Goal: Information Seeking & Learning: Compare options

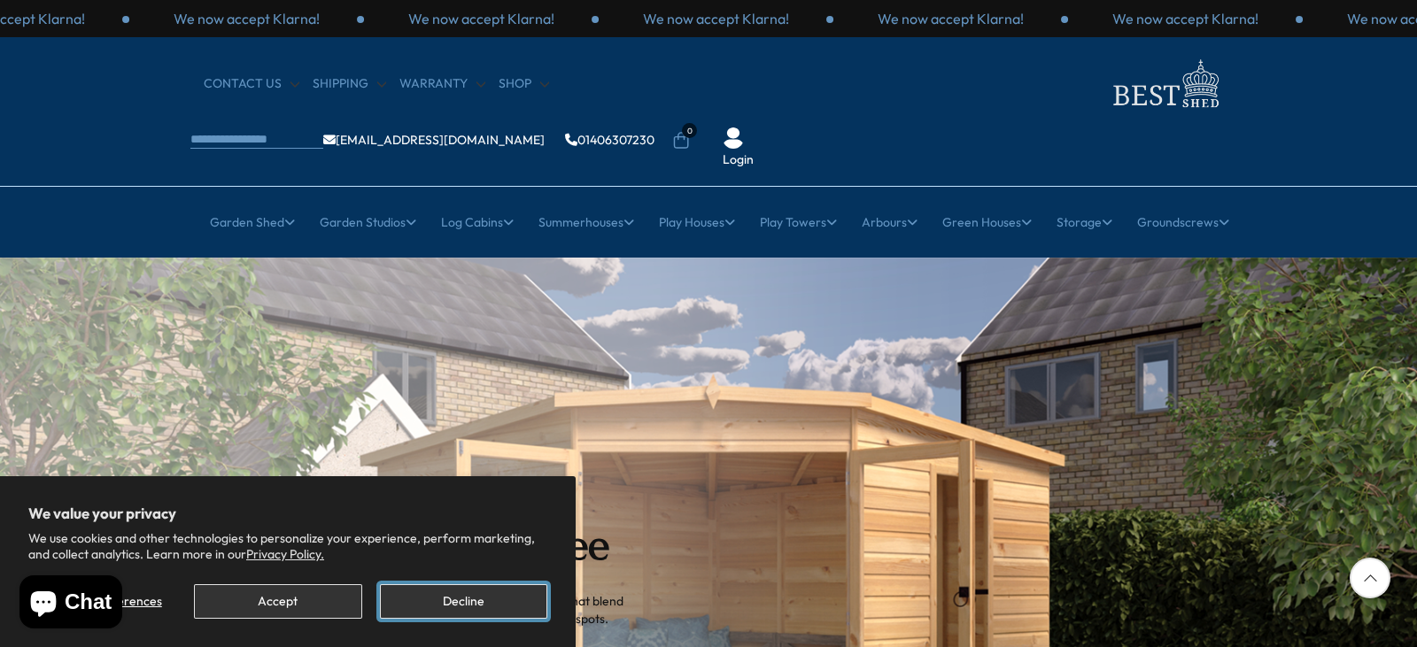
click at [438, 603] on button "Decline" at bounding box center [463, 601] width 167 height 35
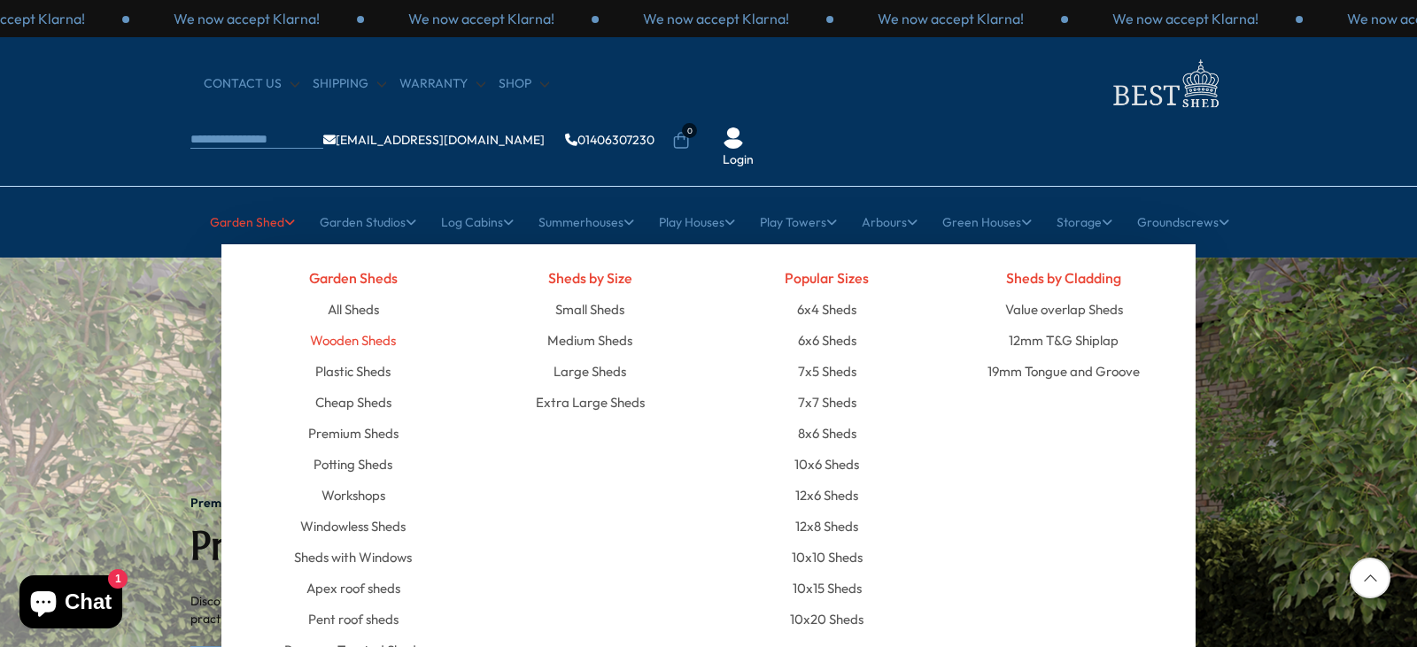
click at [373, 325] on link "Wooden Sheds" at bounding box center [353, 340] width 86 height 31
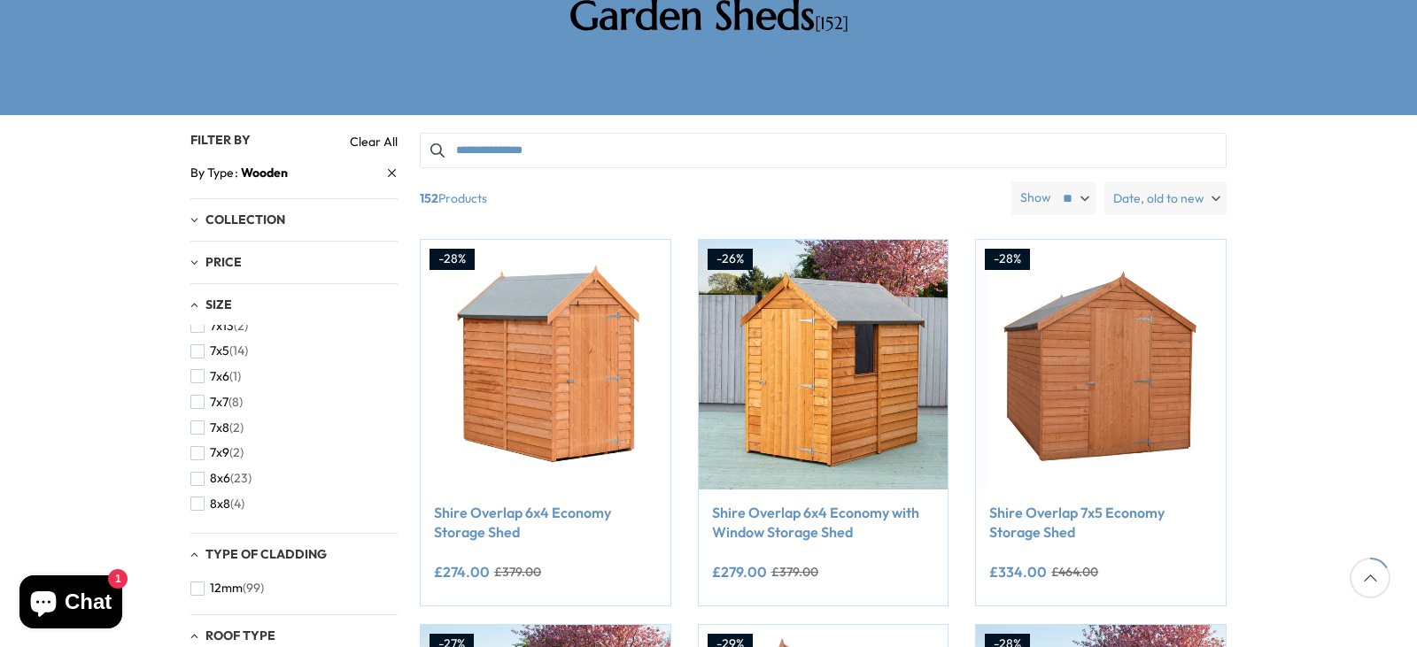
scroll to position [519, 0]
click at [226, 449] on span "8x6" at bounding box center [220, 456] width 20 height 15
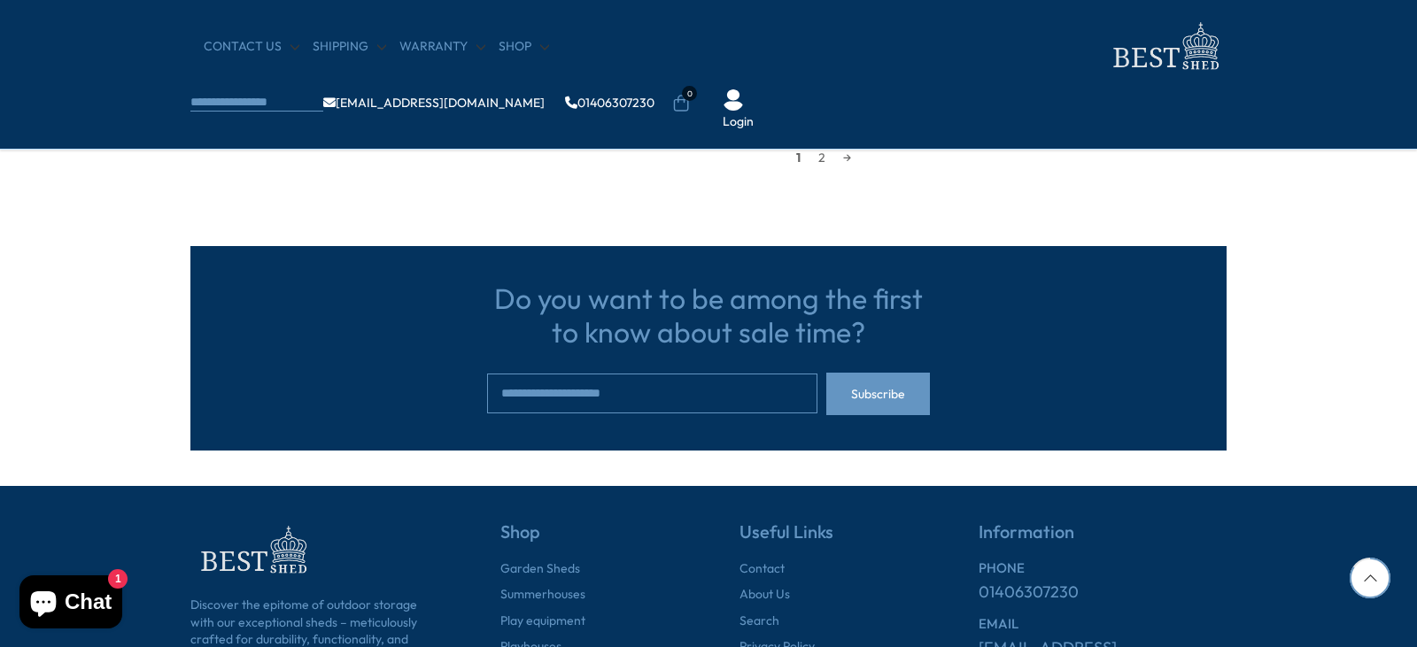
scroll to position [1594, 0]
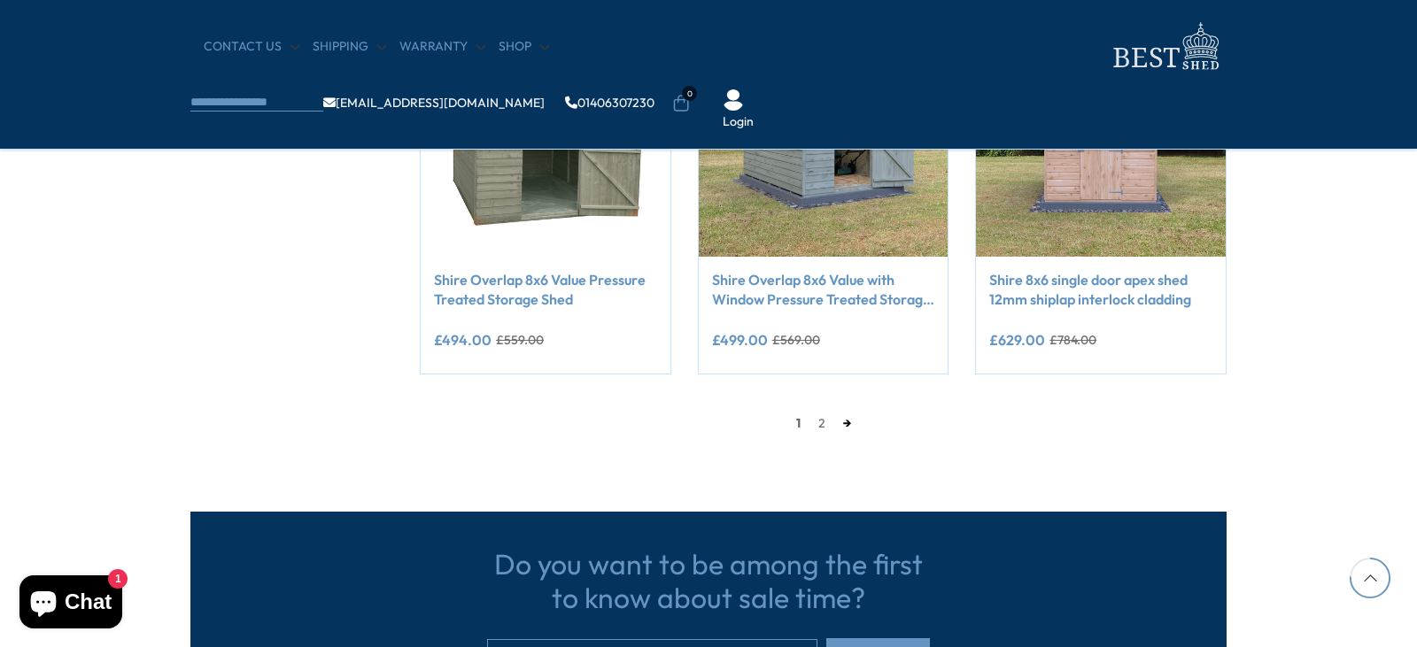
click at [840, 424] on link "→" at bounding box center [847, 423] width 26 height 27
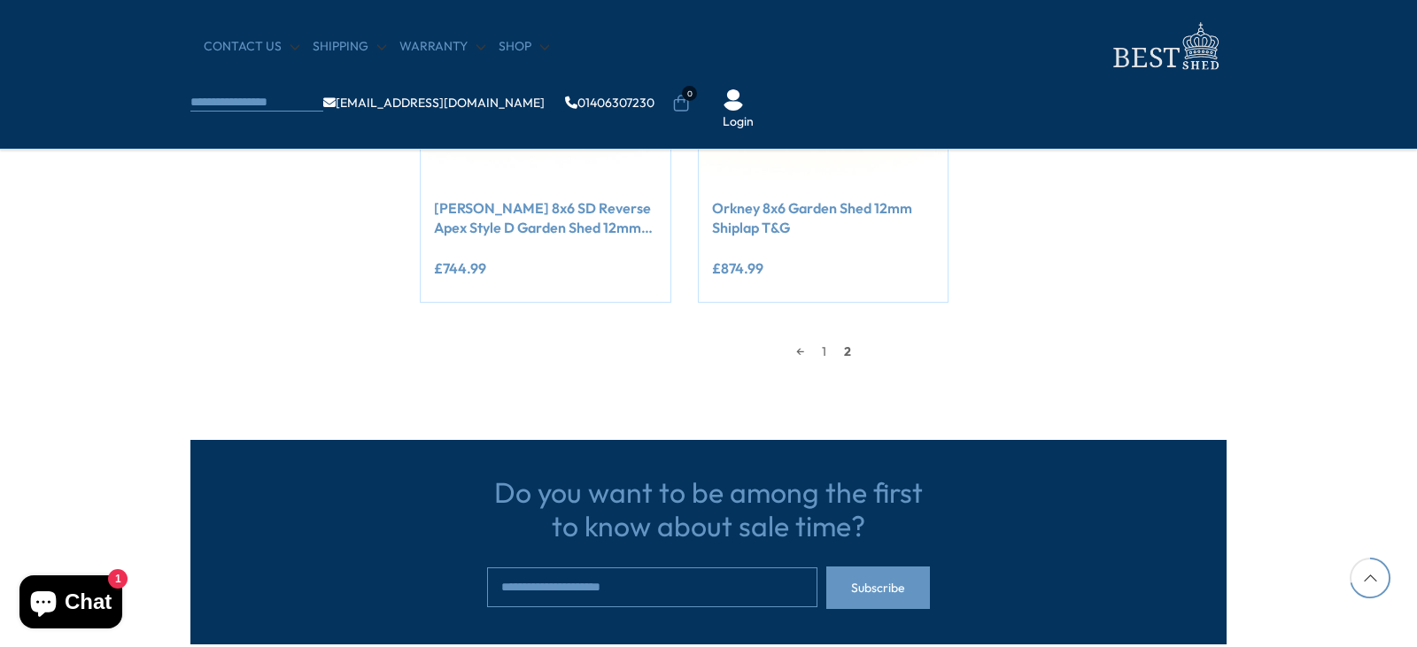
scroll to position [1489, 0]
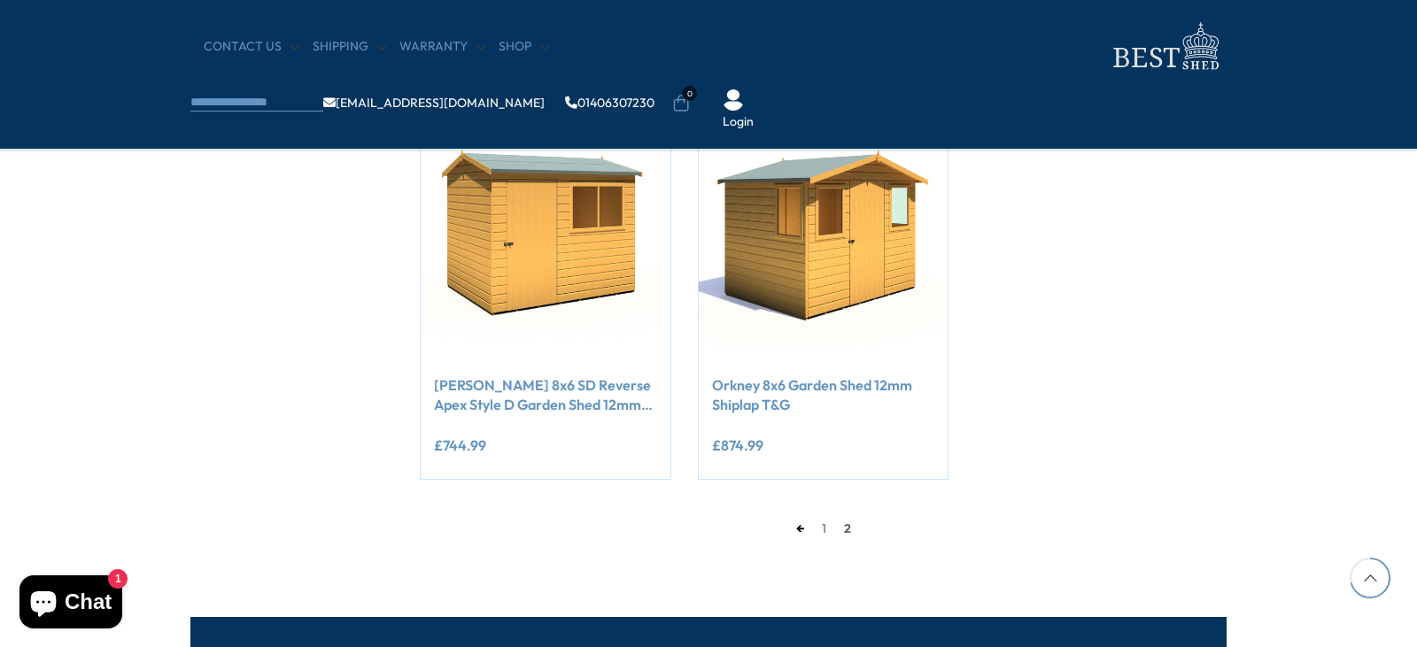
click at [800, 530] on link "←" at bounding box center [800, 528] width 26 height 27
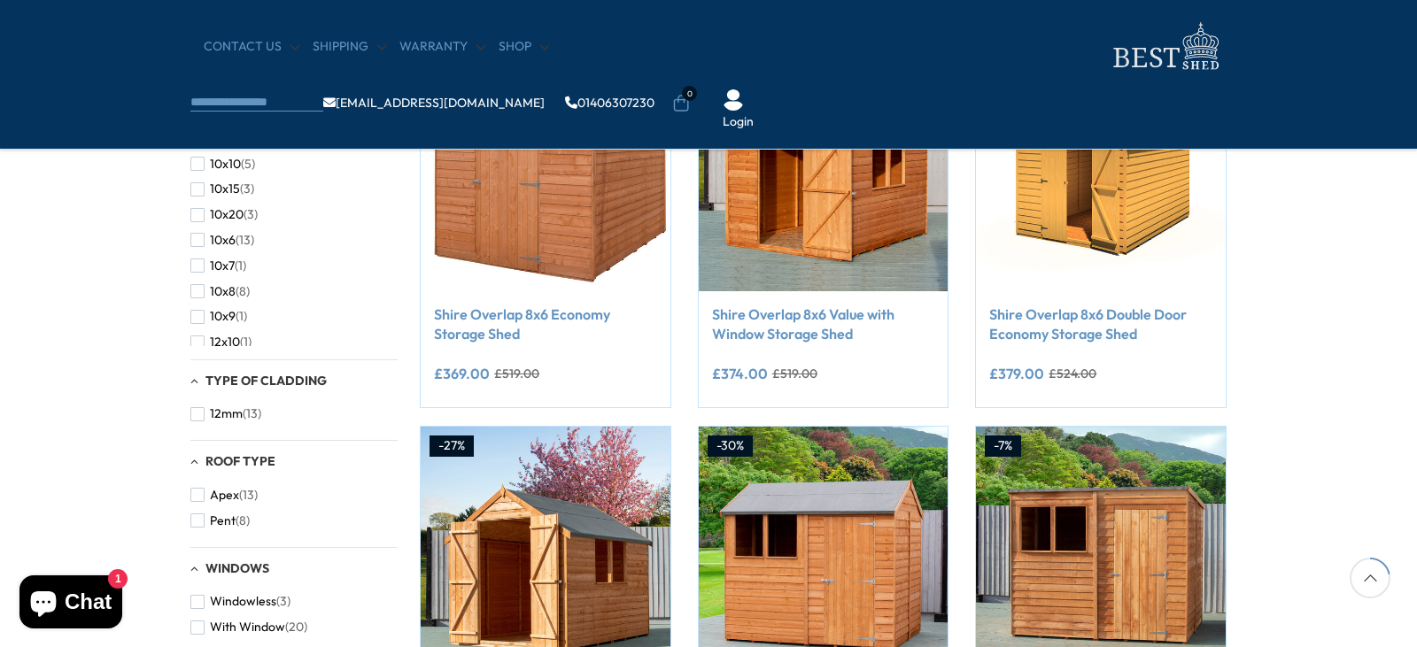
scroll to position [337, 0]
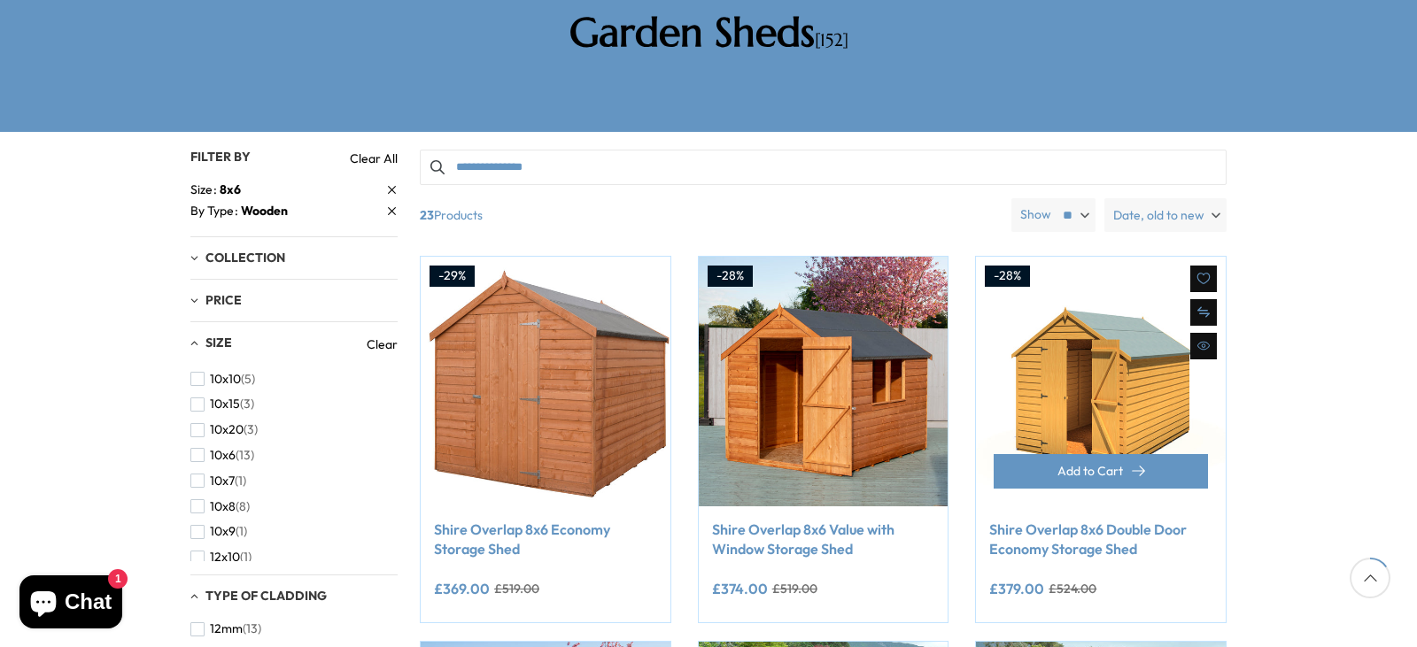
click at [1073, 520] on link "Shire Overlap 8x6 Double Door Economy Storage Shed" at bounding box center [1100, 540] width 223 height 40
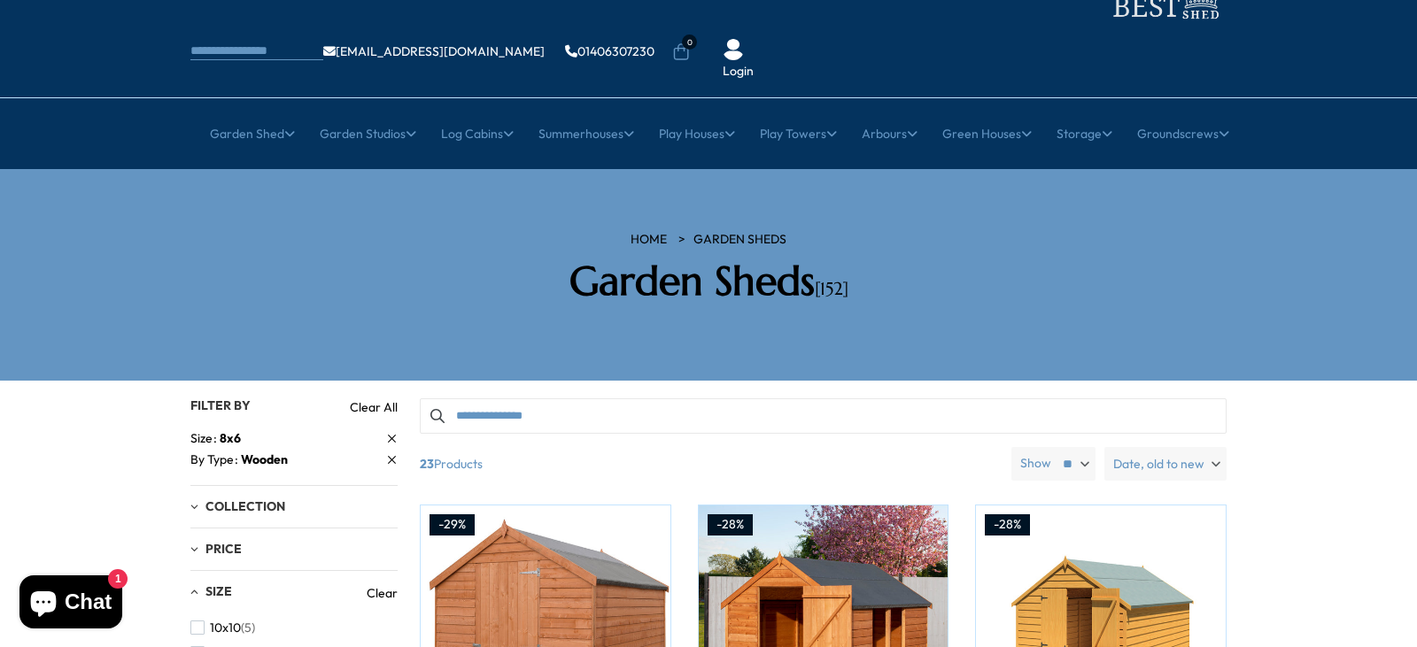
scroll to position [266, 0]
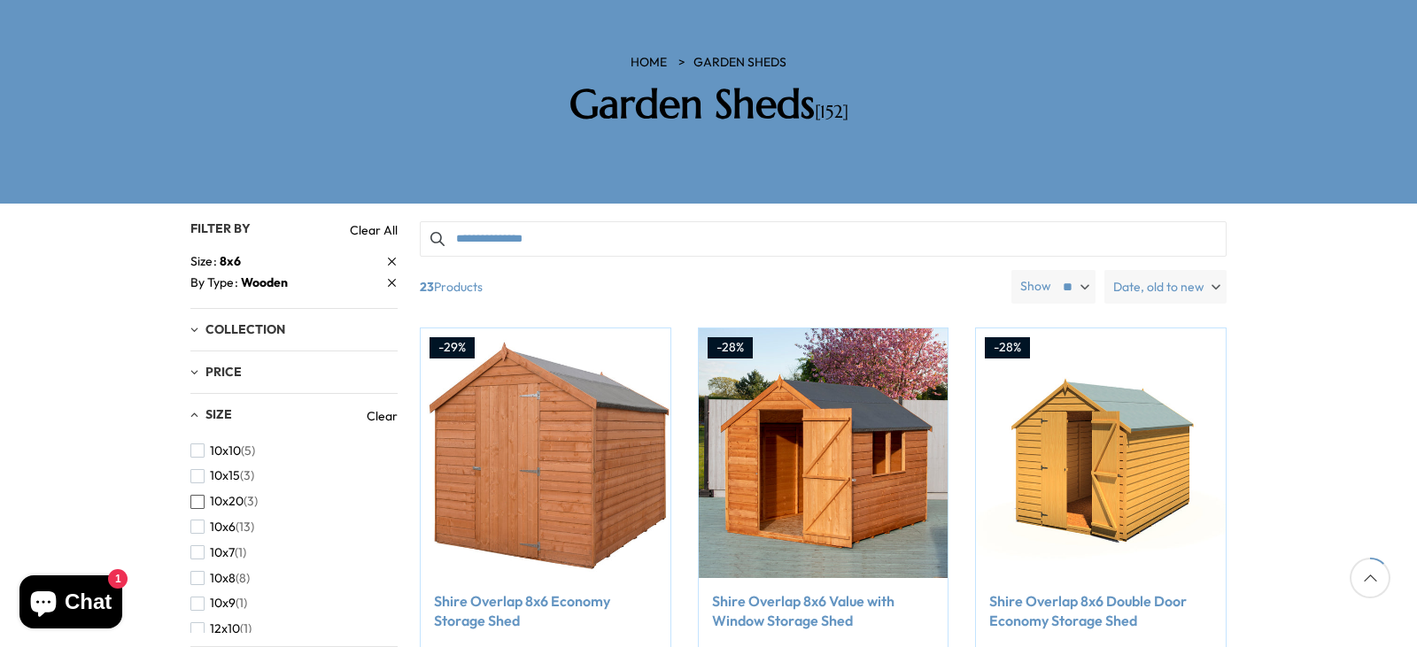
click at [235, 494] on span "10x20" at bounding box center [227, 501] width 34 height 15
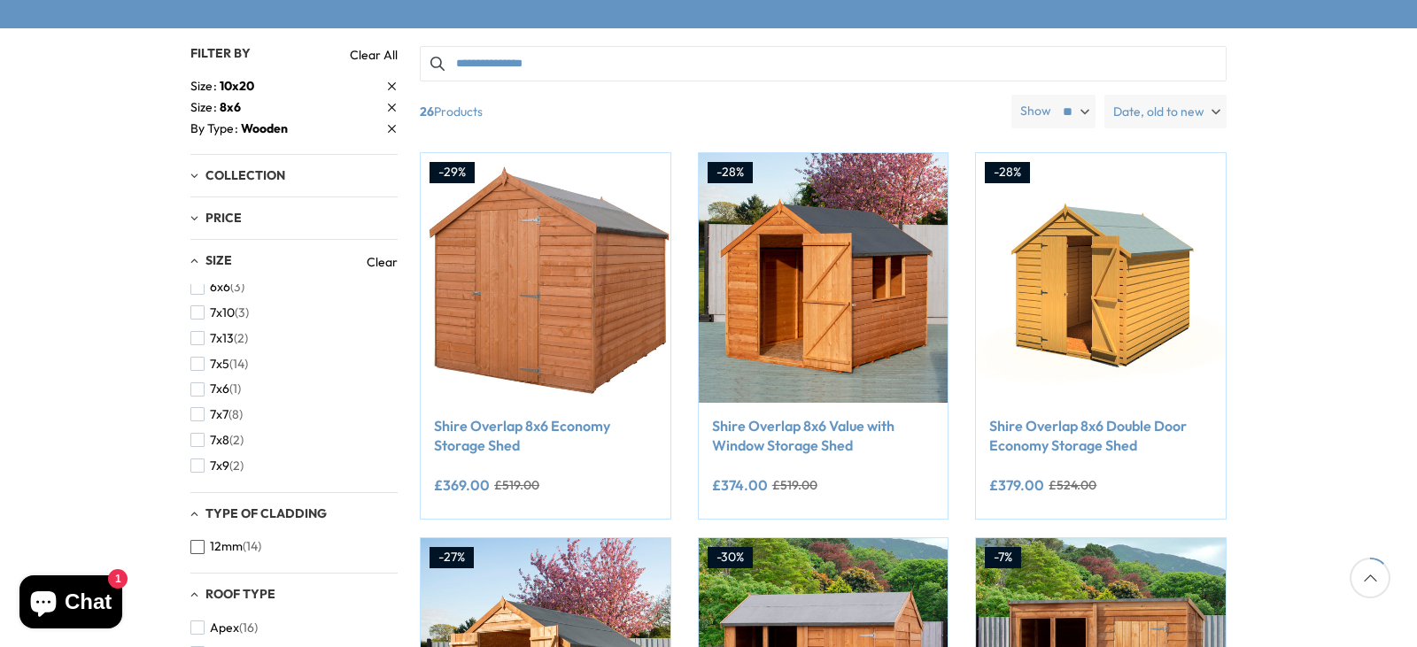
scroll to position [519, 0]
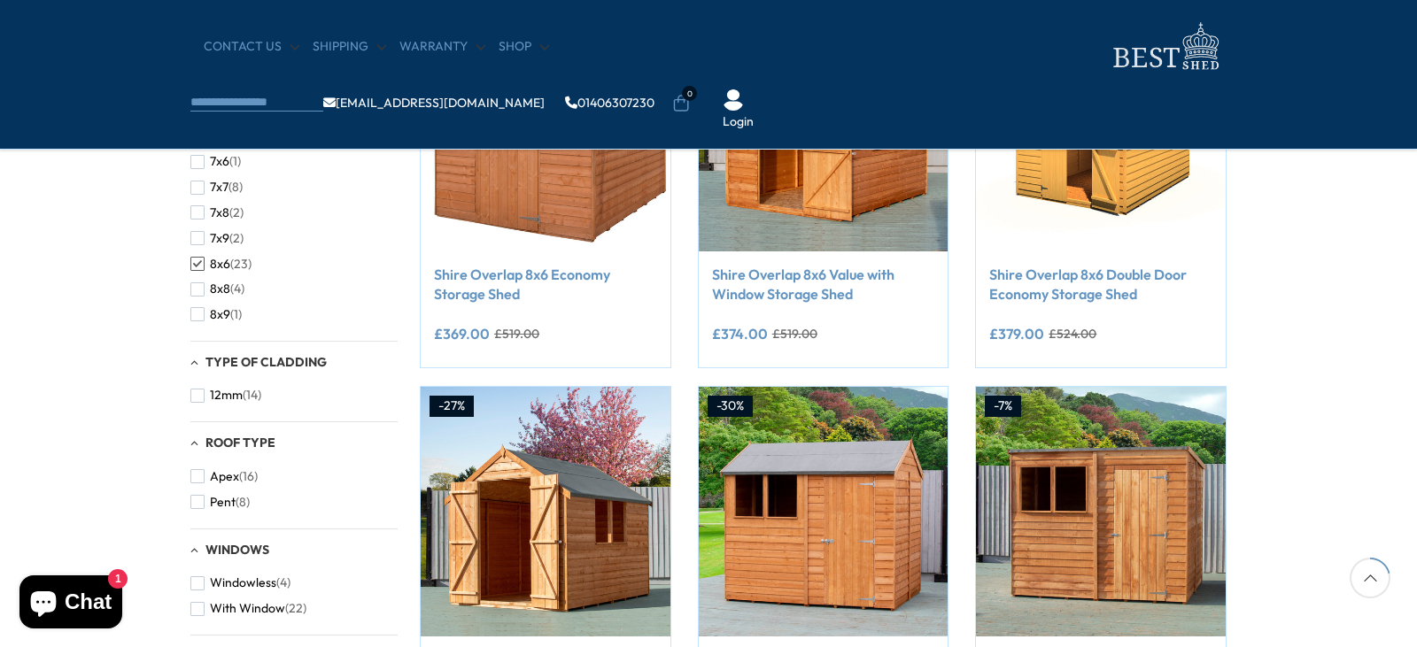
click at [195, 264] on span "button" at bounding box center [197, 264] width 14 height 14
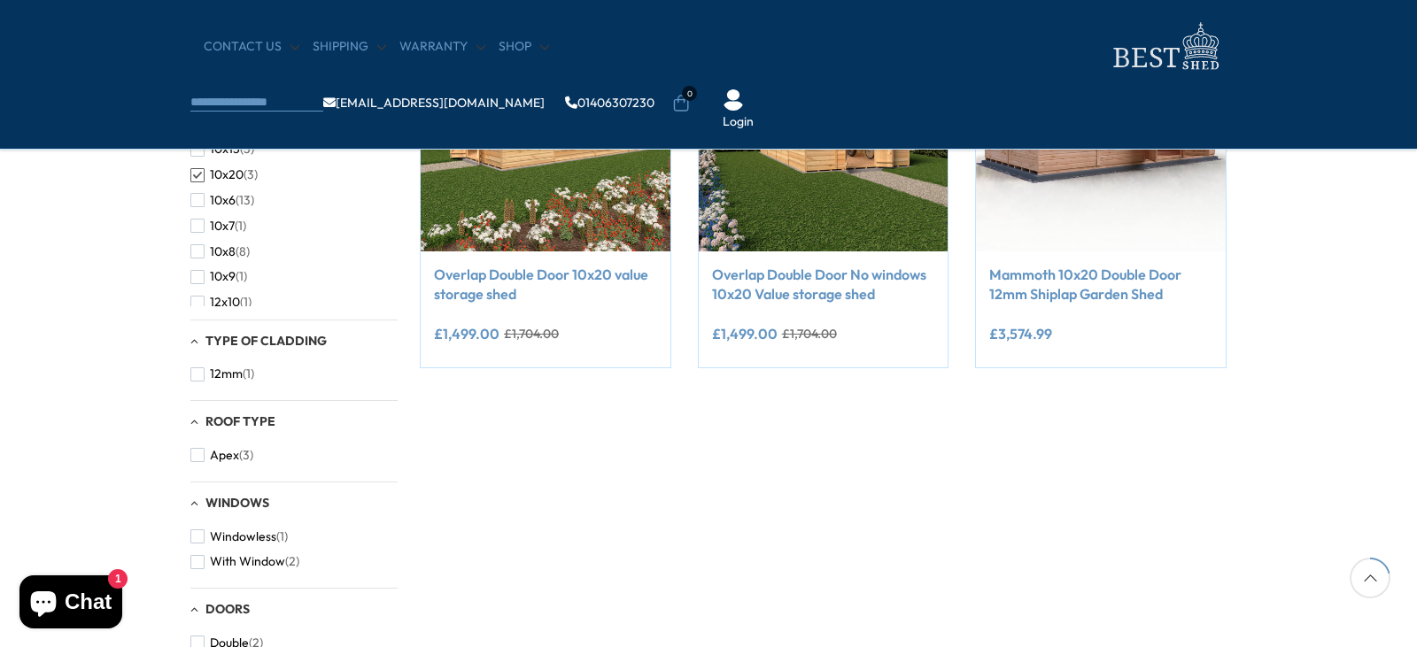
scroll to position [354, 0]
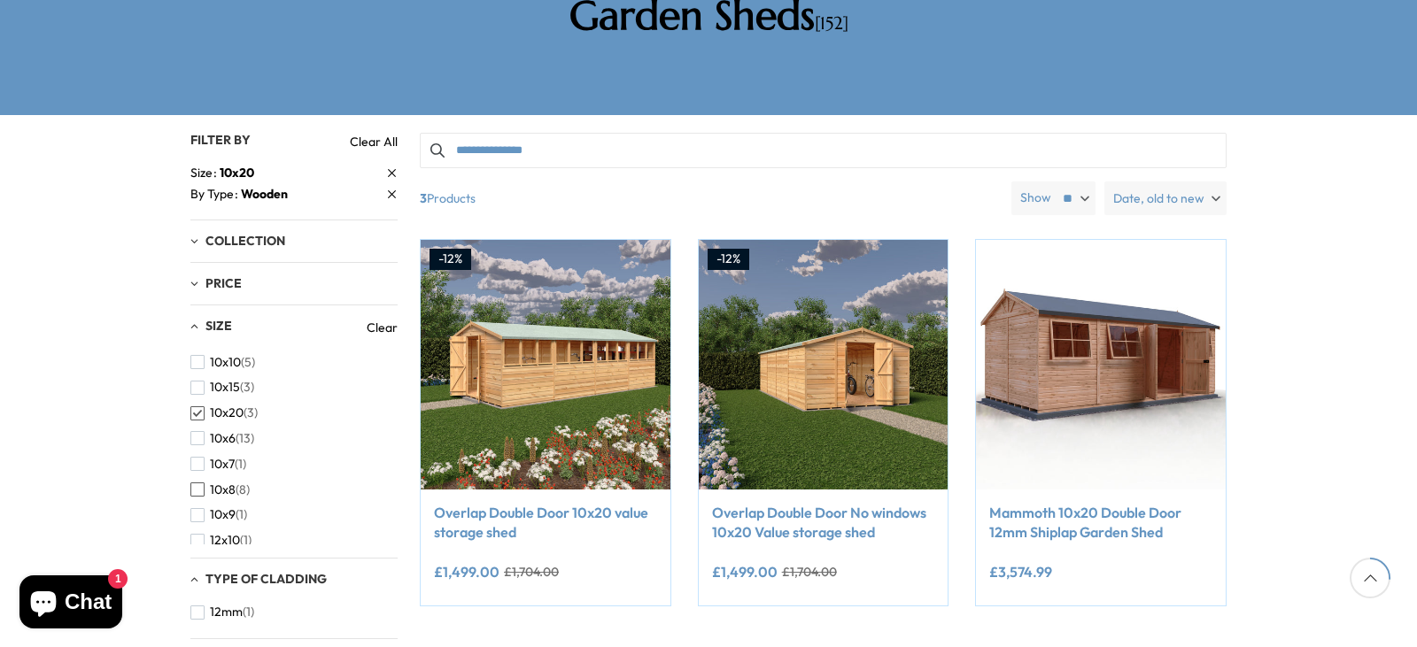
click at [231, 483] on span "10x8" at bounding box center [223, 490] width 26 height 15
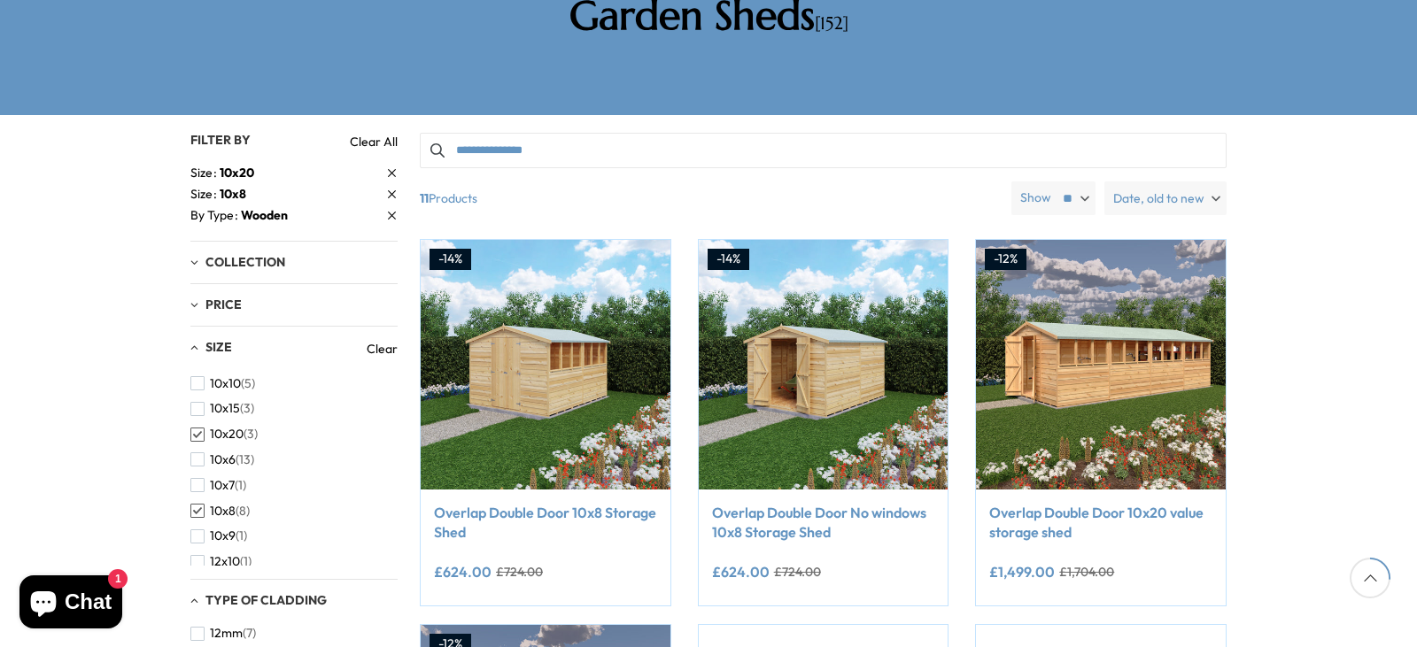
click at [196, 428] on span "button" at bounding box center [197, 435] width 14 height 14
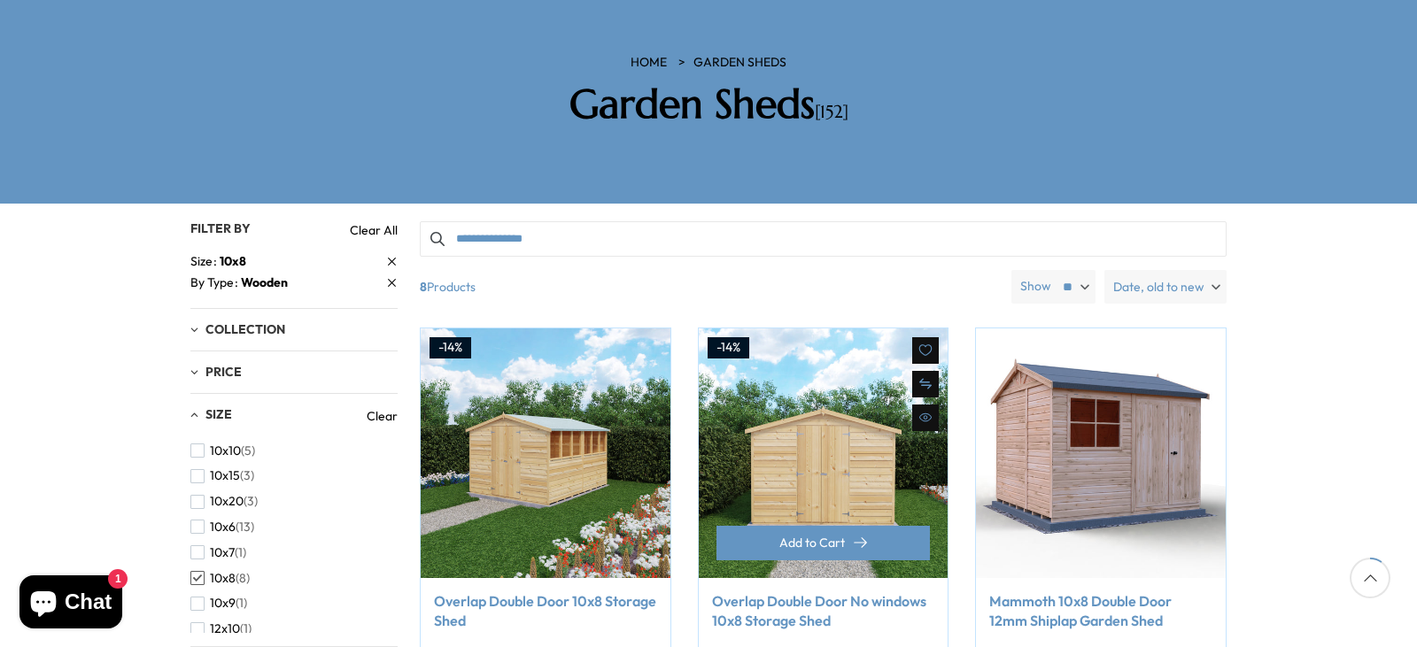
scroll to position [354, 0]
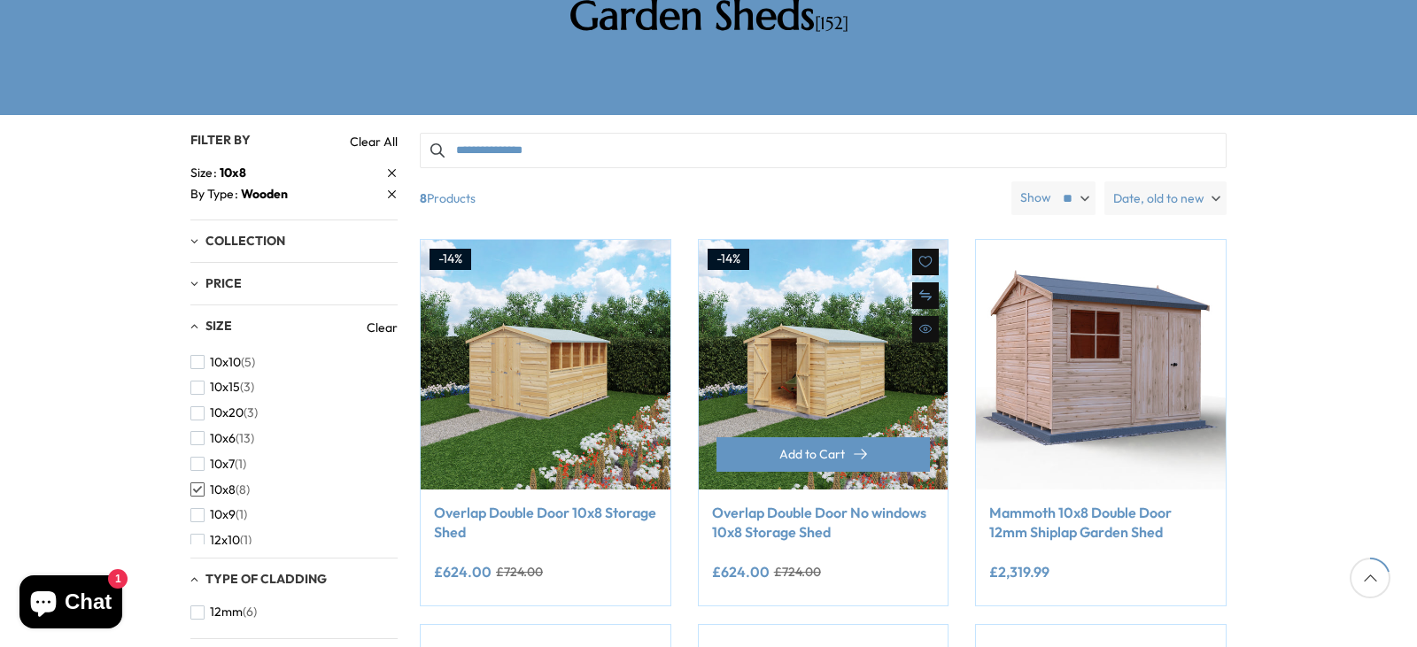
click at [794, 503] on link "Overlap Double Door No windows 10x8 Storage Shed" at bounding box center [823, 523] width 223 height 40
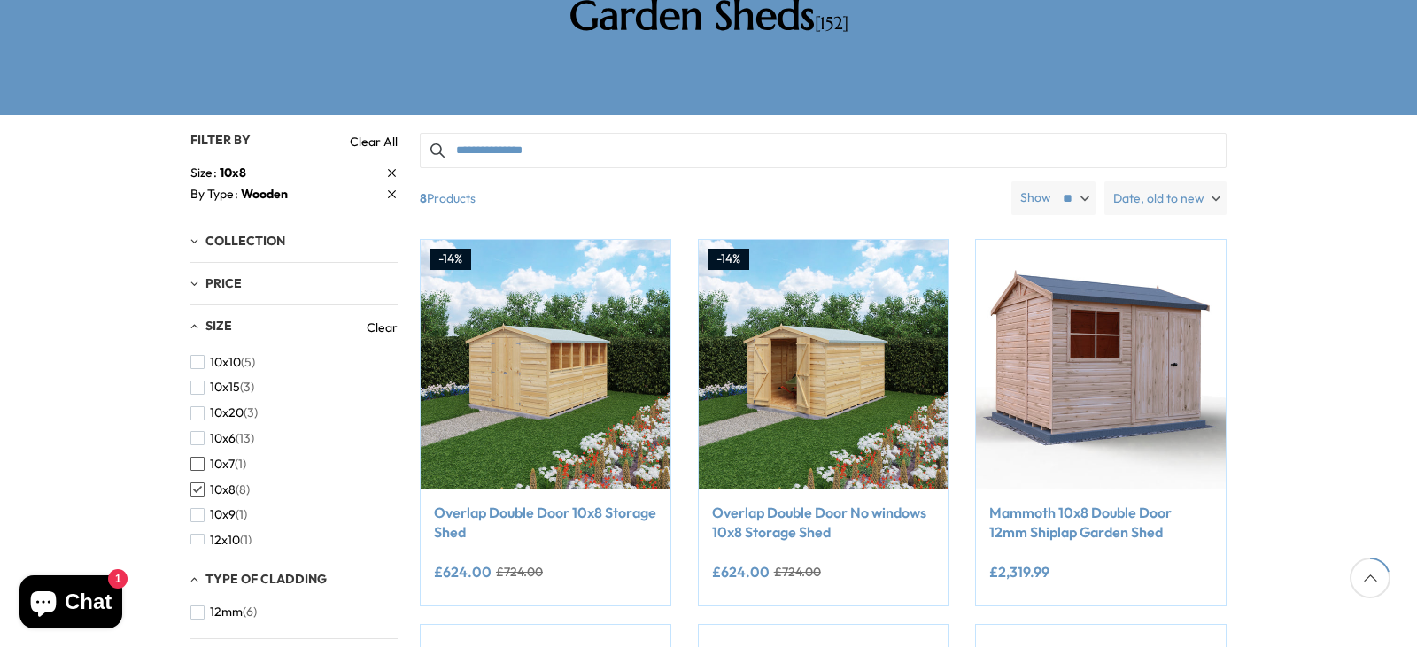
click at [203, 457] on span "button" at bounding box center [197, 464] width 14 height 14
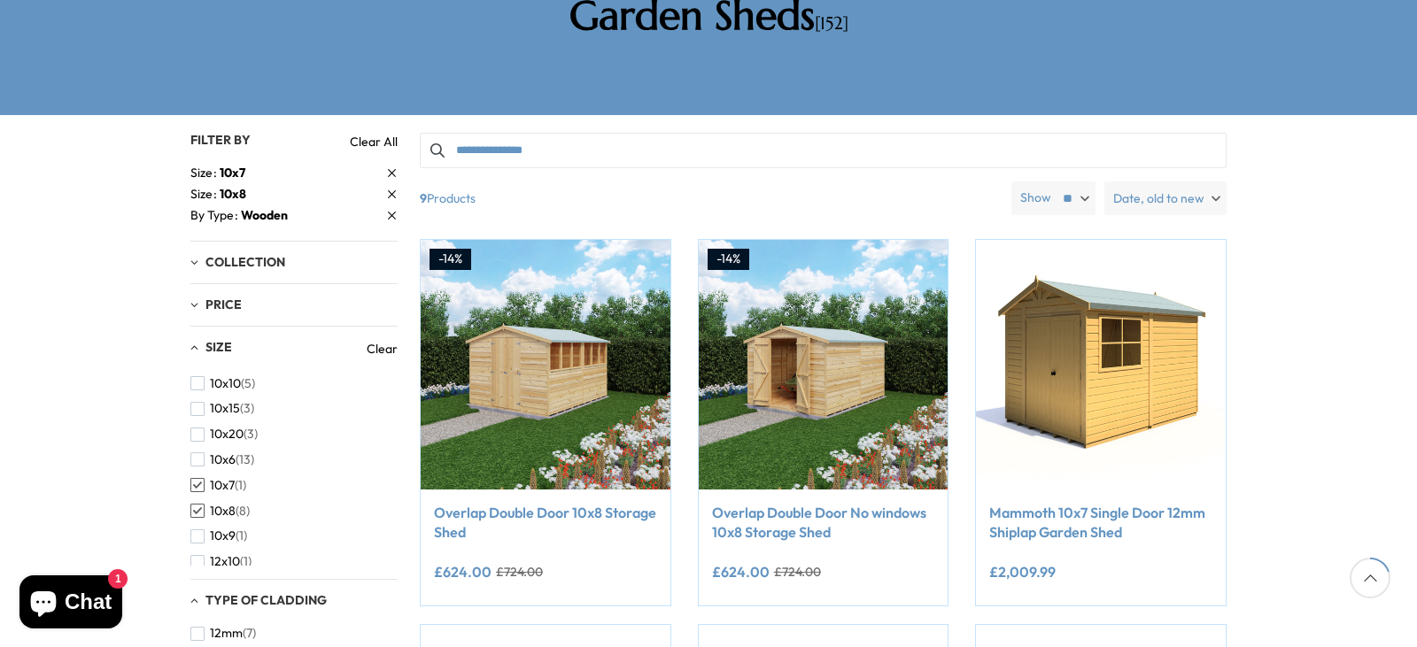
click at [197, 504] on span "button" at bounding box center [197, 511] width 14 height 14
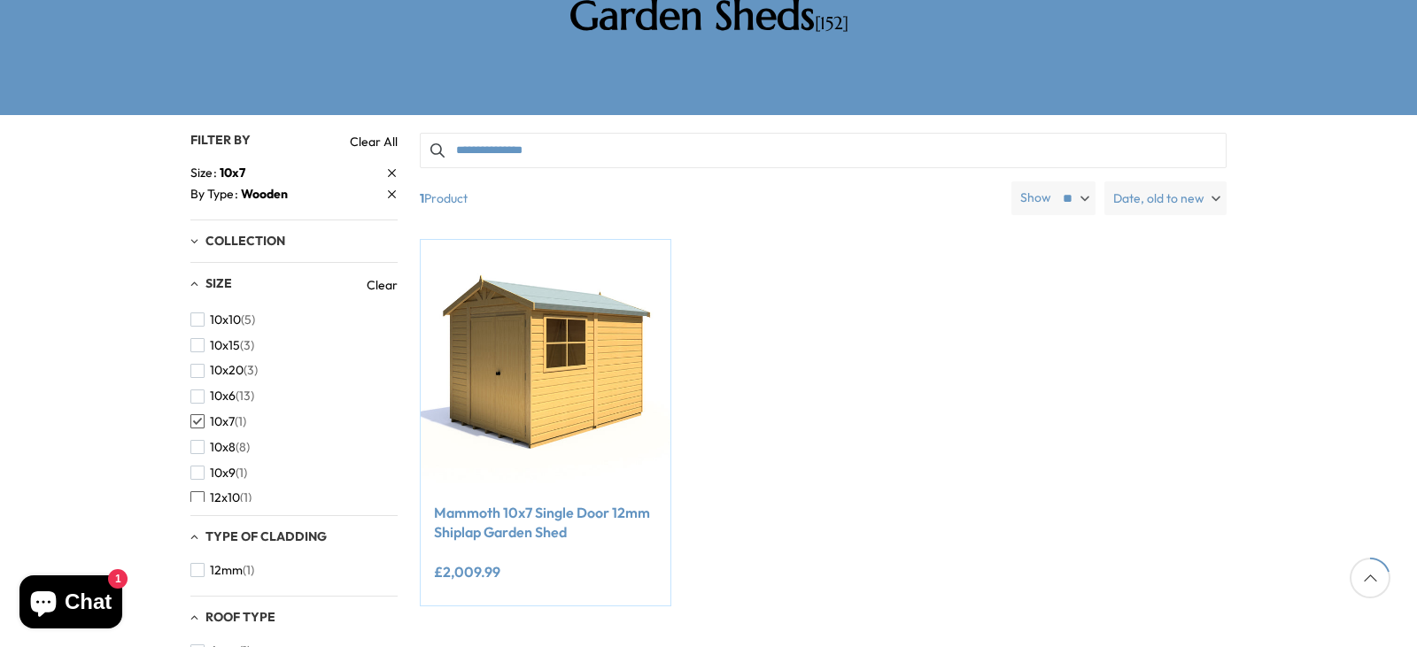
scroll to position [89, 0]
click at [196, 403] on span "button" at bounding box center [197, 410] width 14 height 14
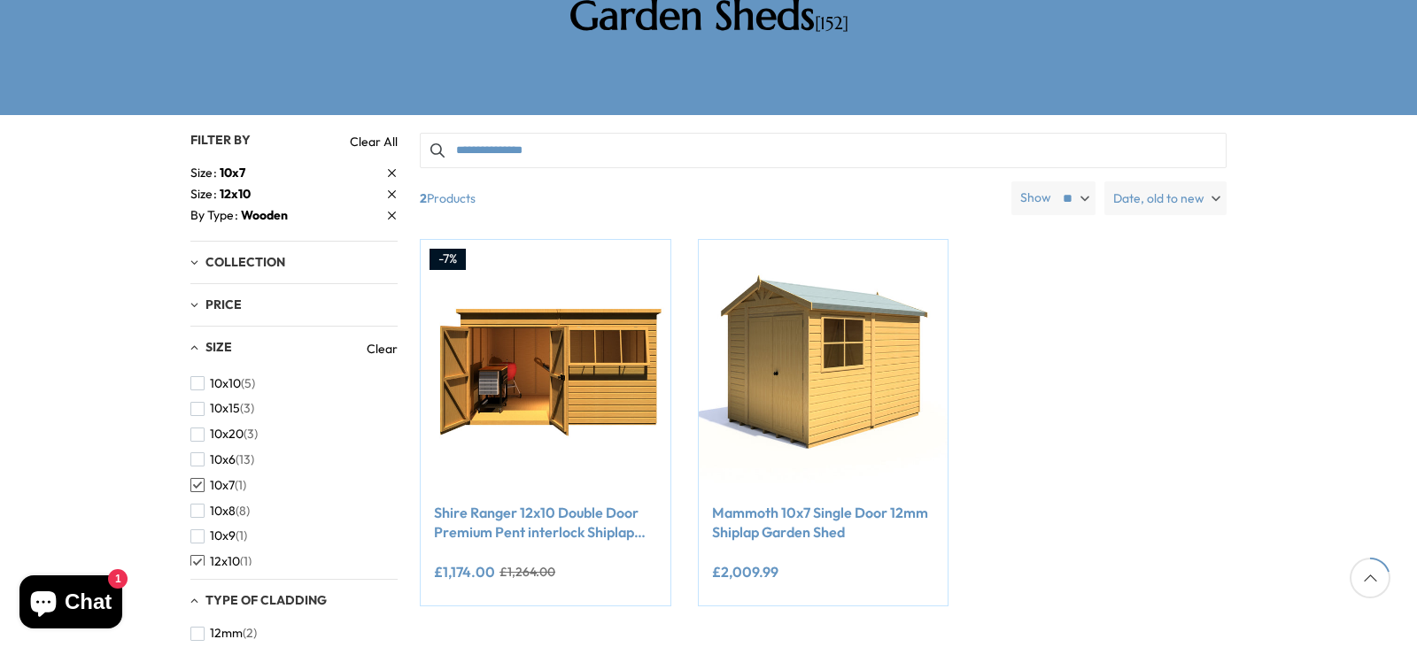
click at [191, 478] on span "button" at bounding box center [197, 485] width 14 height 14
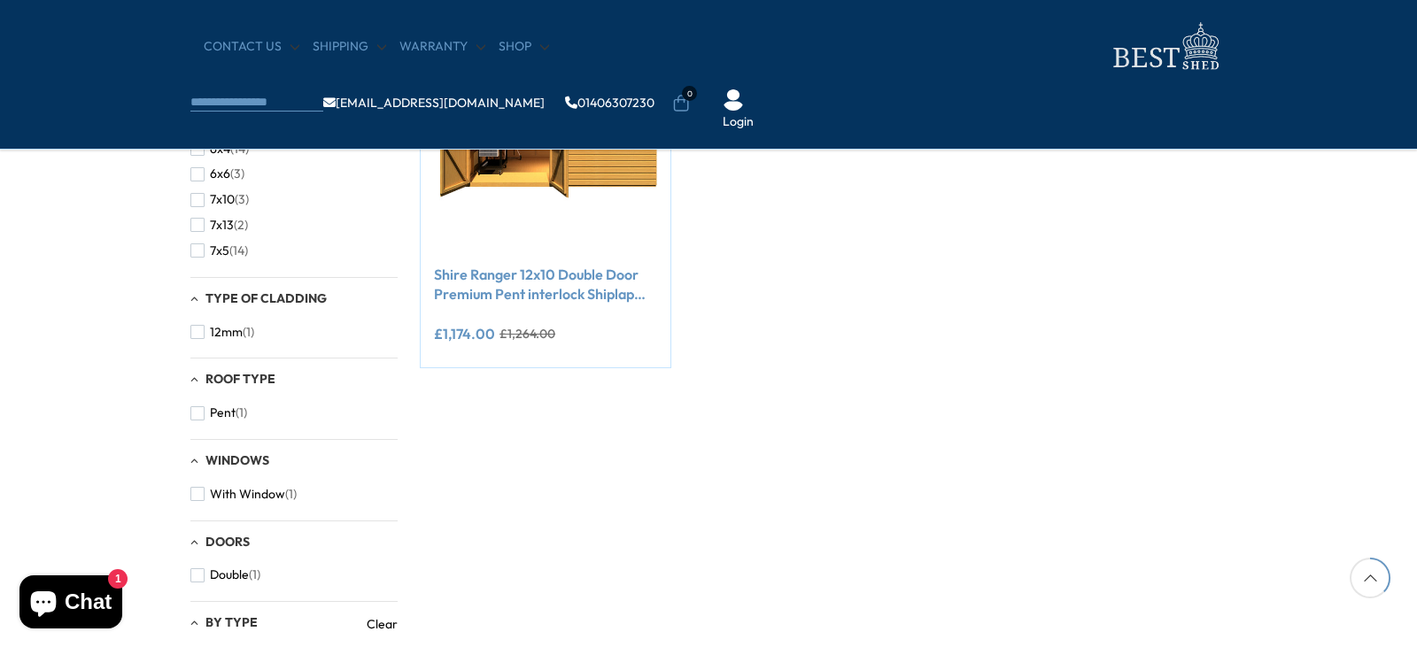
scroll to position [512, 0]
click at [197, 255] on span "button" at bounding box center [197, 259] width 14 height 14
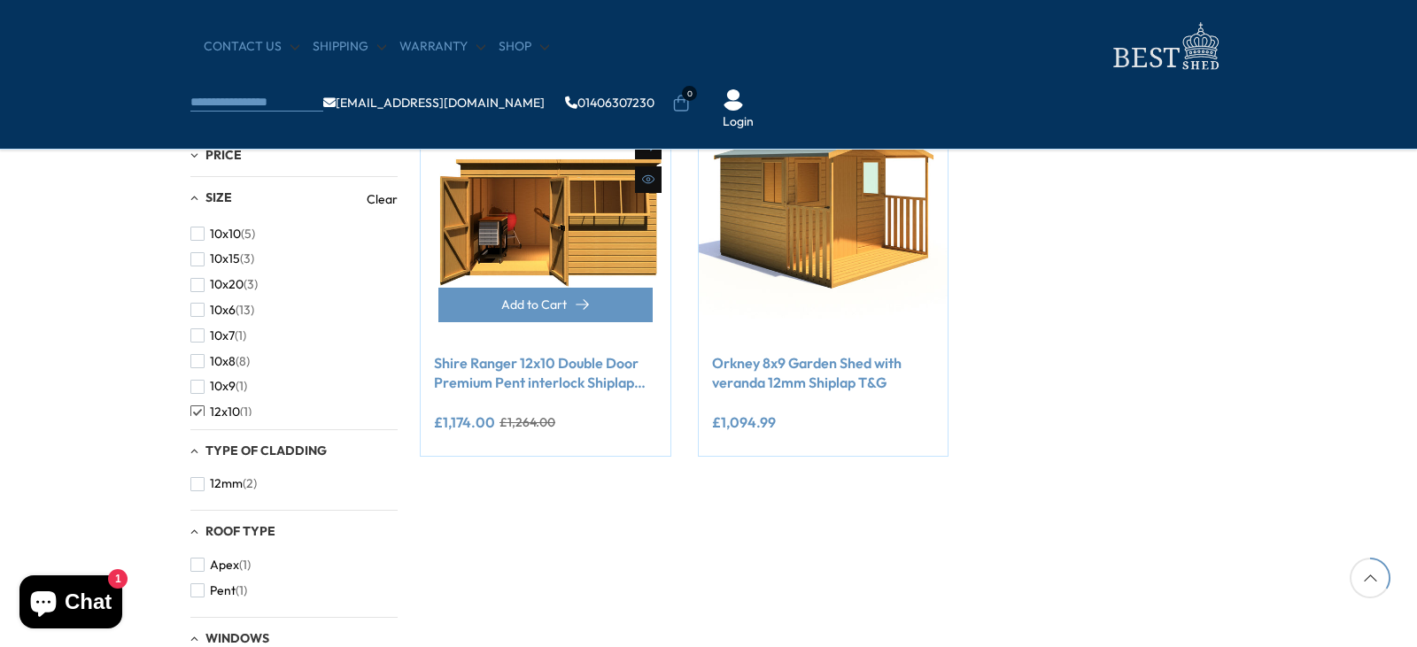
scroll to position [443, 0]
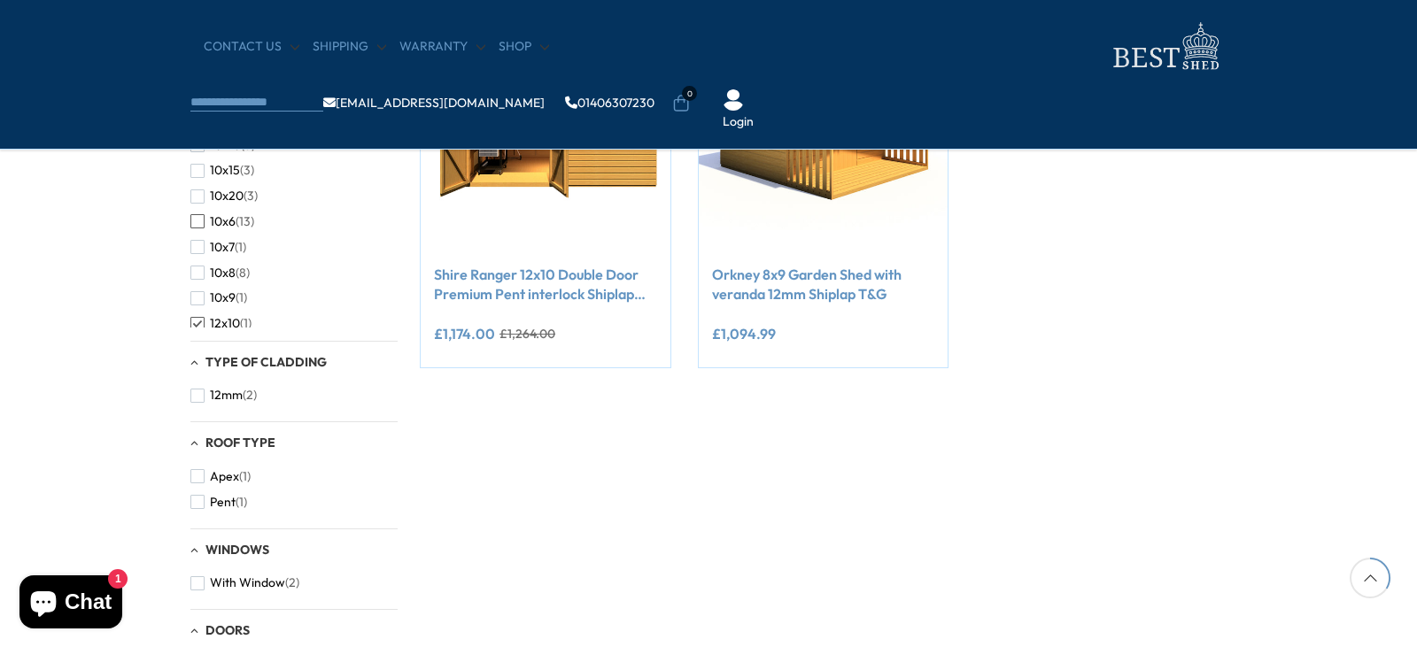
click at [197, 216] on span "button" at bounding box center [197, 221] width 14 height 14
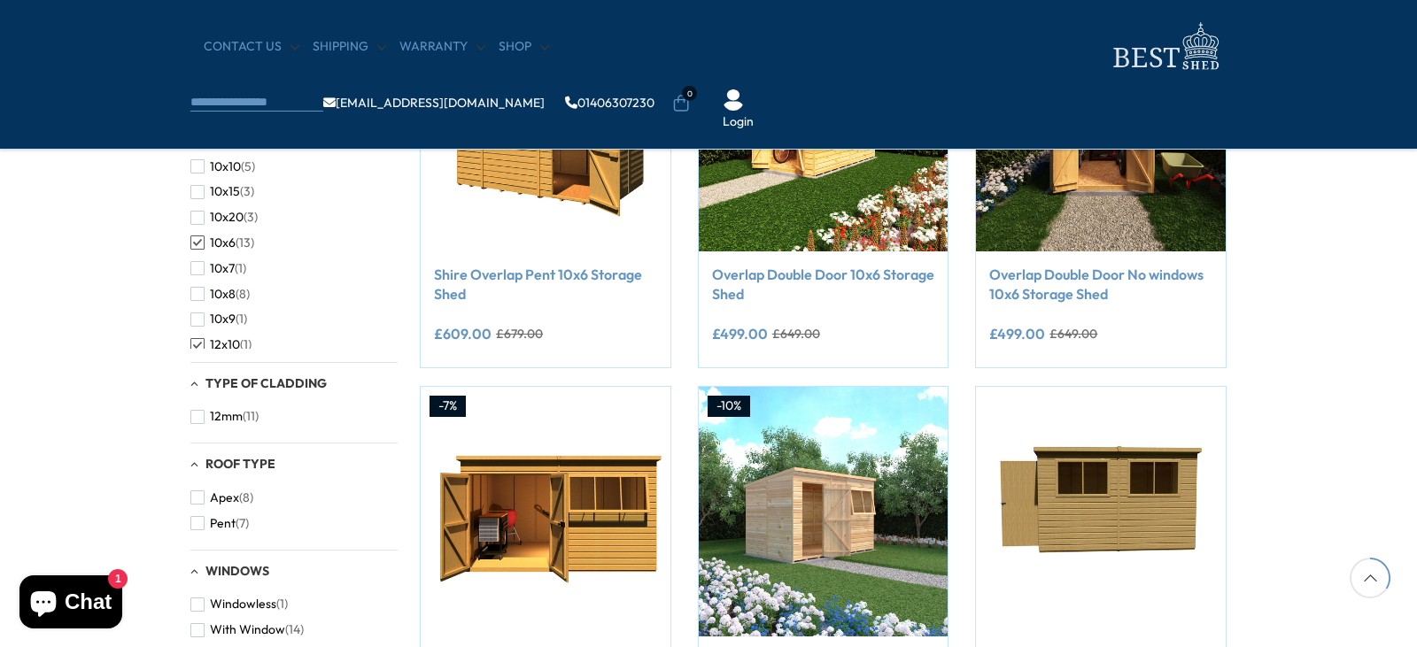
click at [194, 344] on span "button" at bounding box center [197, 345] width 14 height 14
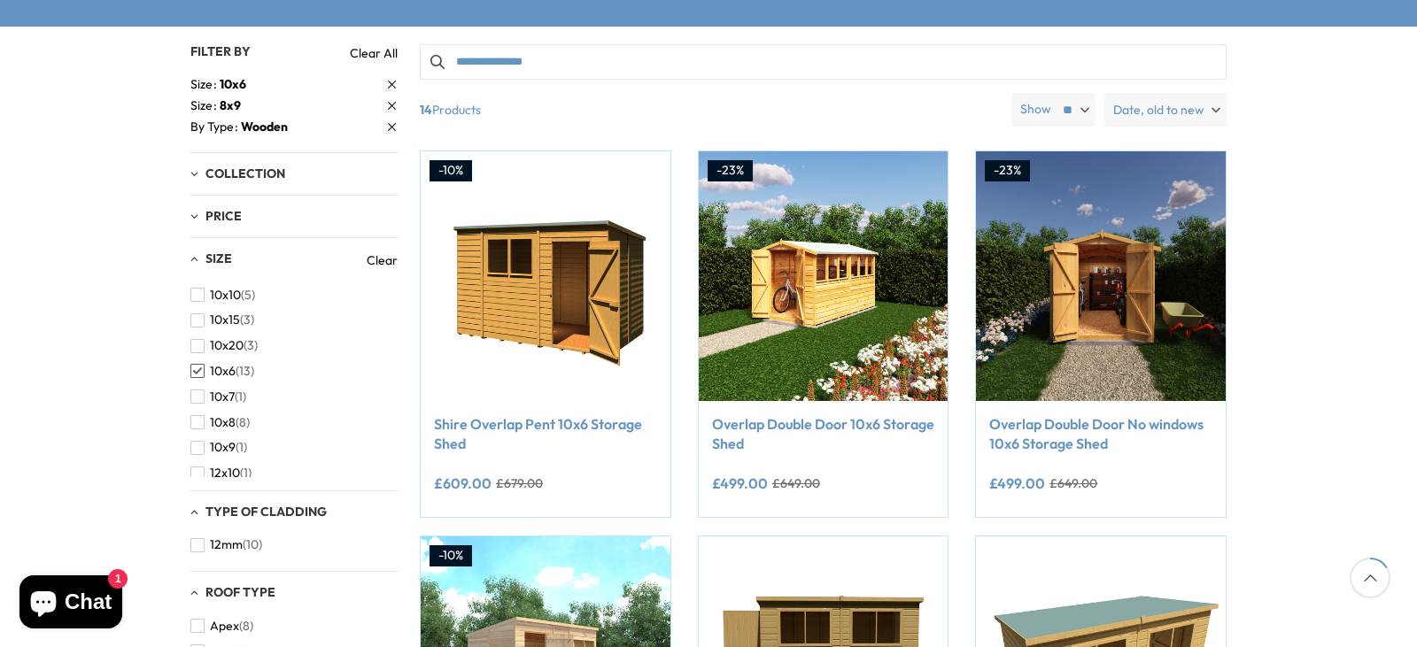
scroll to position [354, 0]
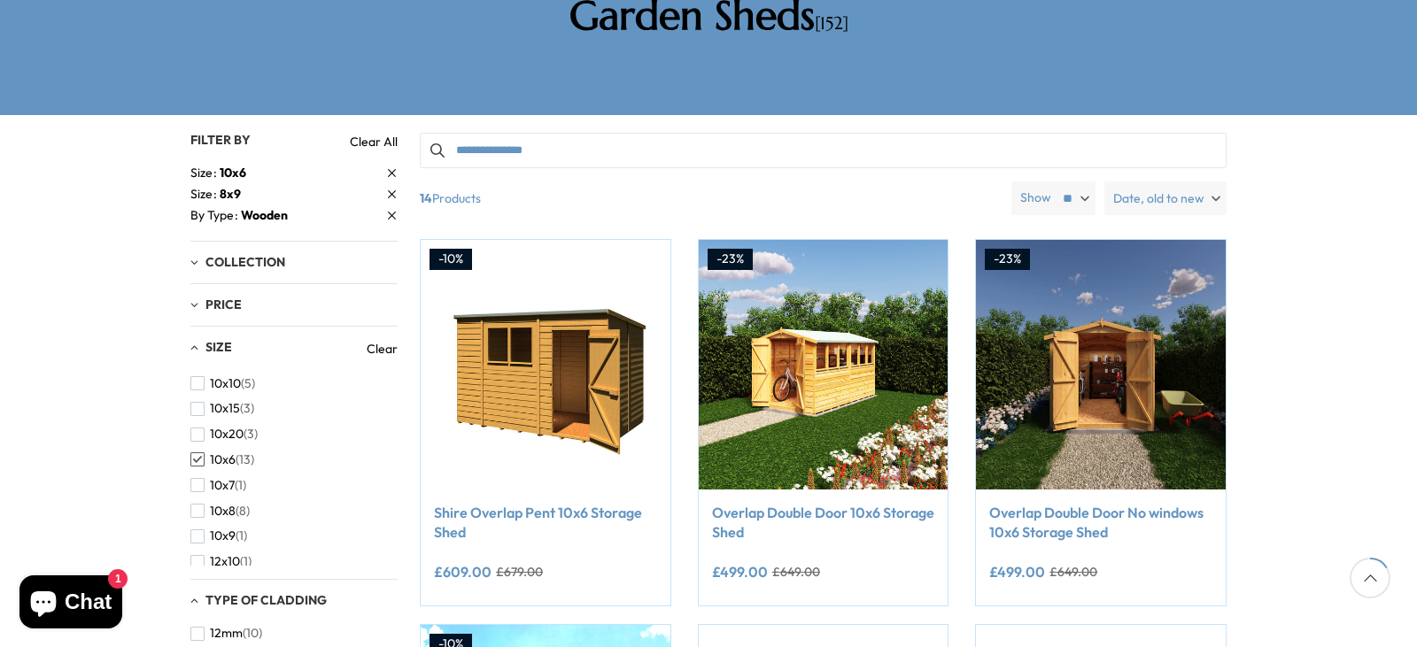
click at [199, 453] on span "button" at bounding box center [197, 460] width 14 height 14
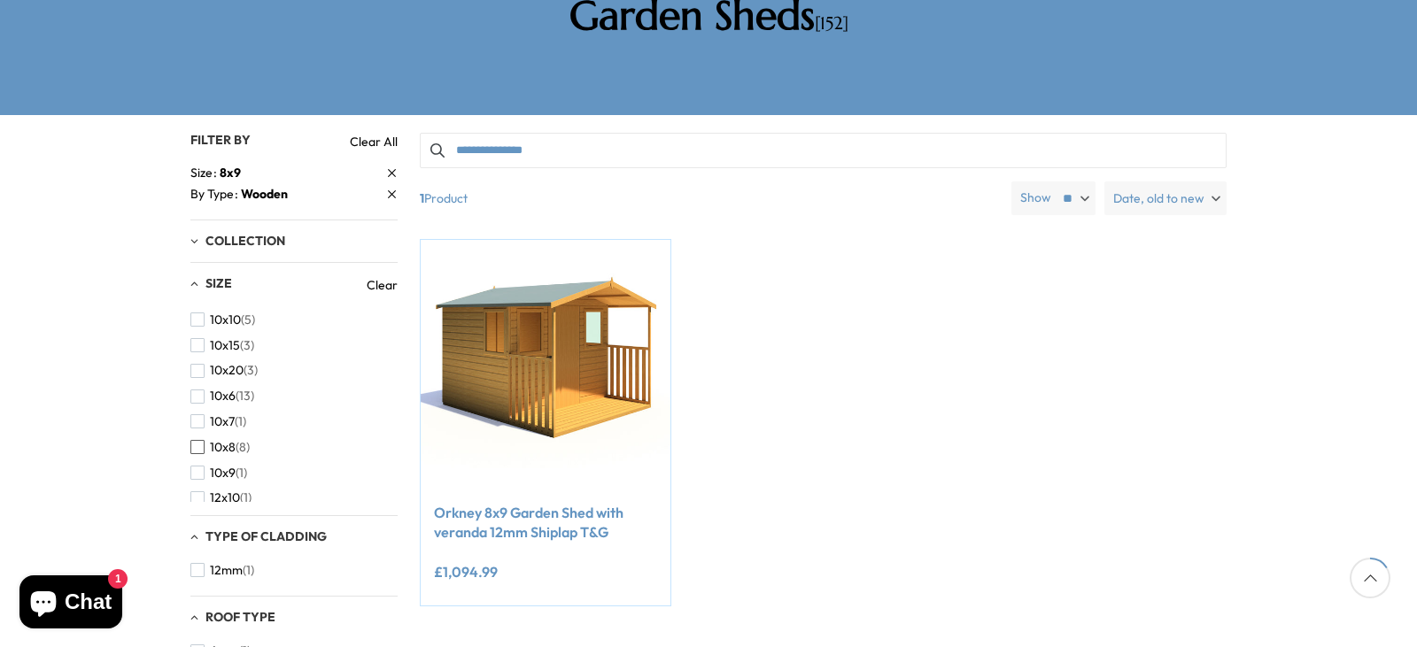
click at [197, 440] on span "button" at bounding box center [197, 447] width 14 height 14
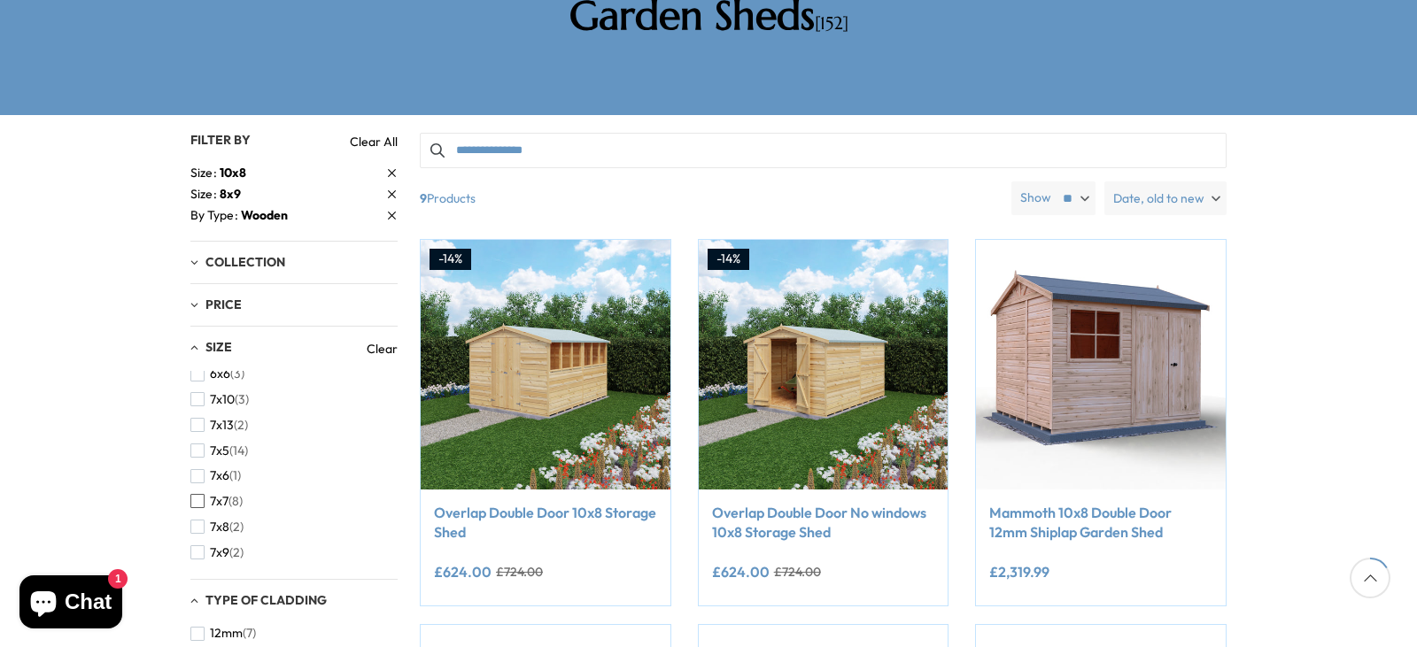
scroll to position [519, 0]
click at [195, 495] on span "button" at bounding box center [197, 502] width 14 height 14
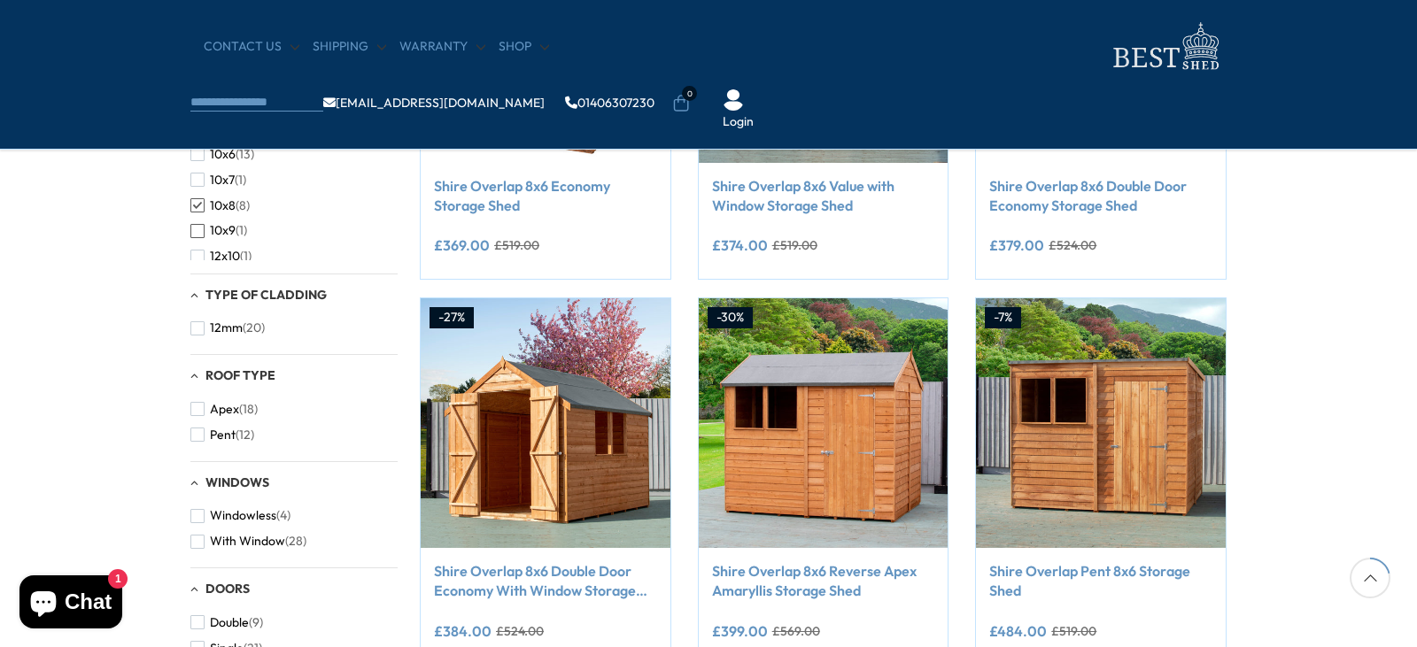
scroll to position [443, 0]
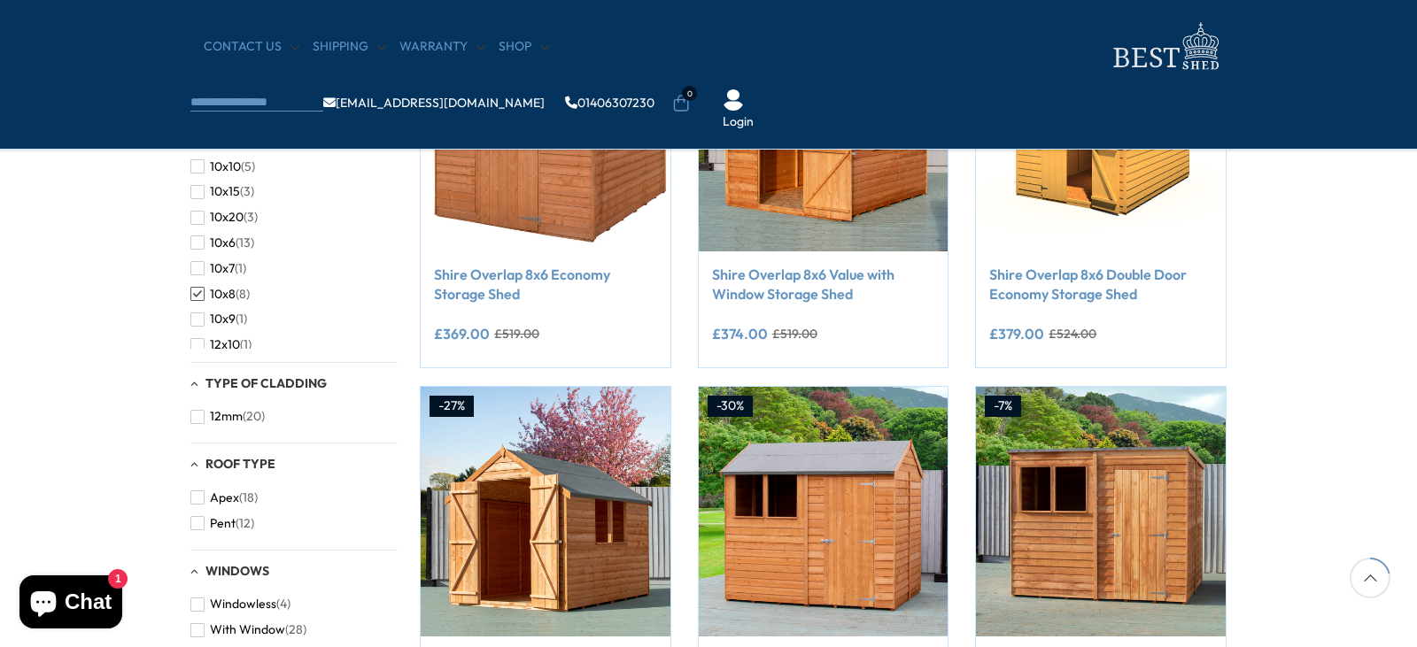
click at [196, 295] on span "button" at bounding box center [197, 294] width 14 height 14
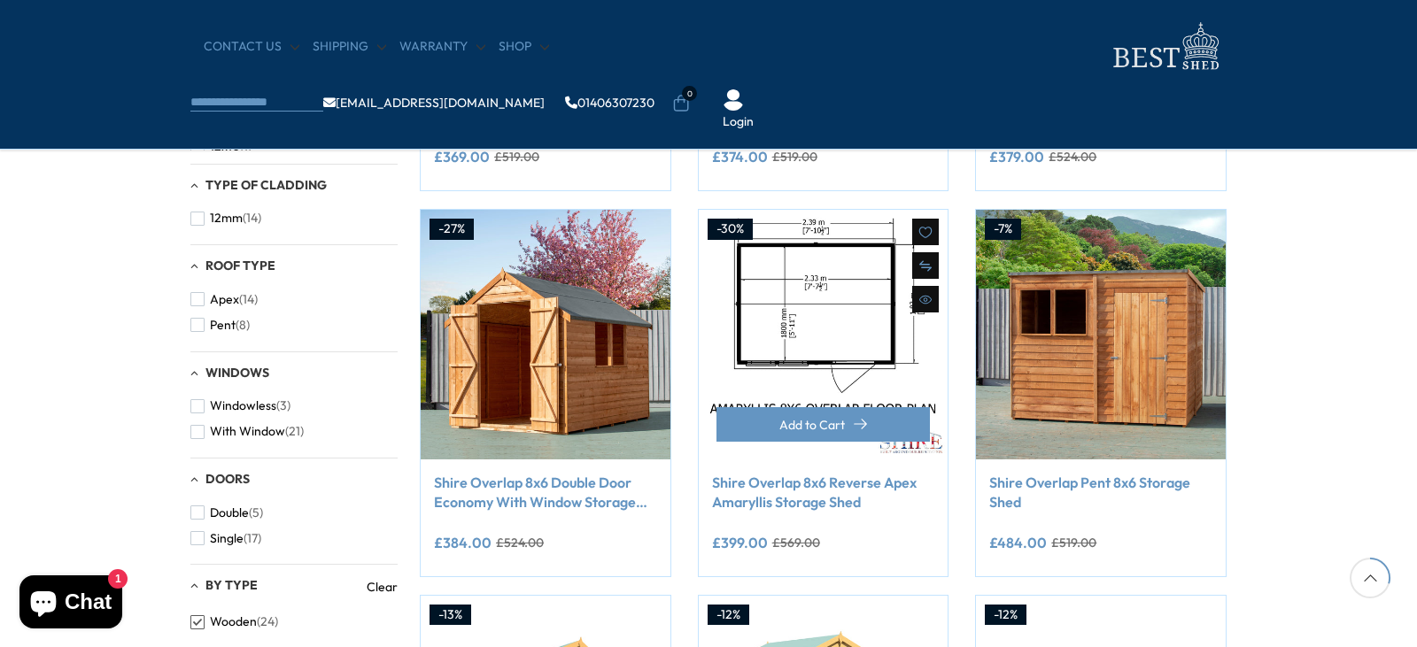
scroll to position [531, 0]
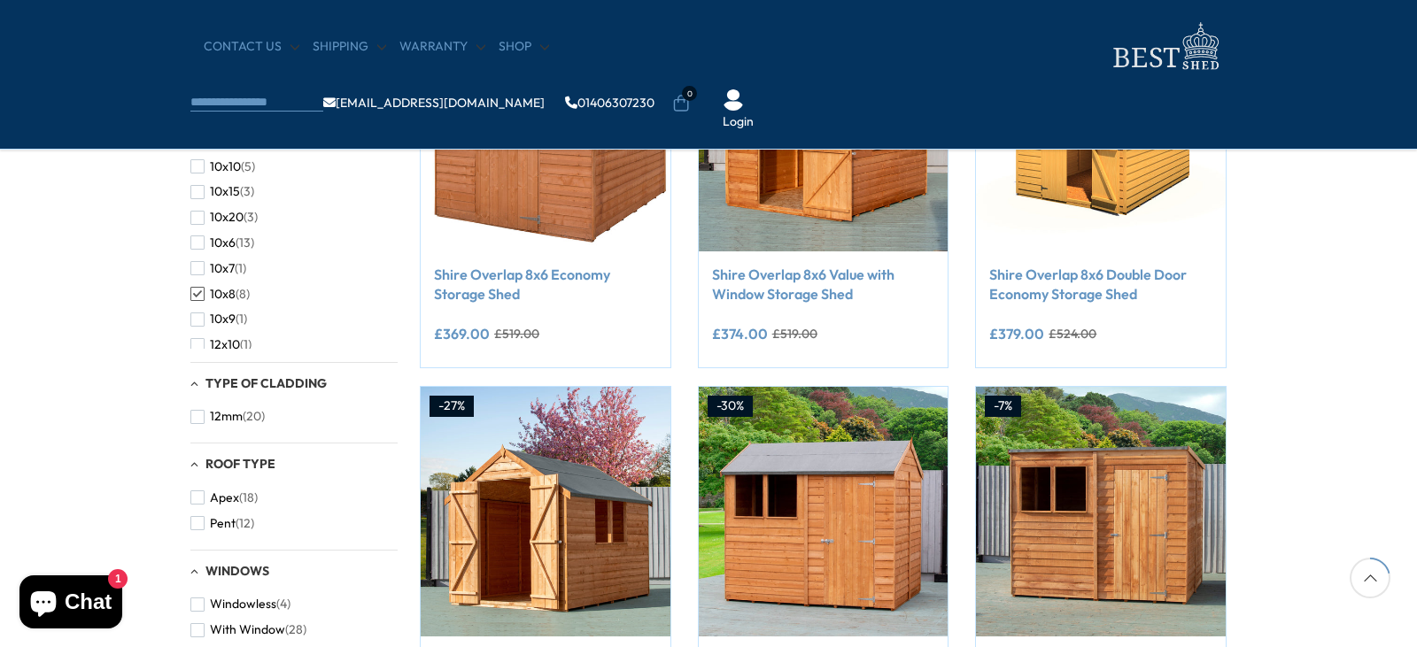
scroll to position [354, 0]
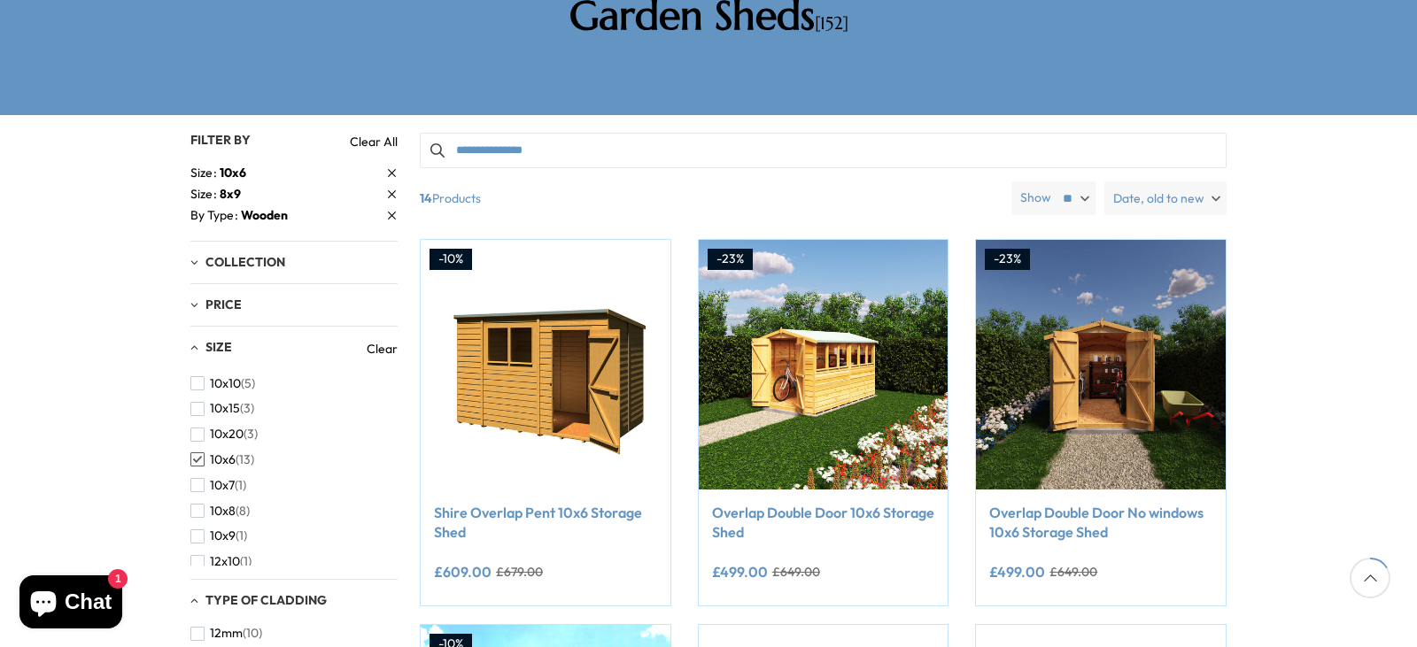
scroll to position [443, 0]
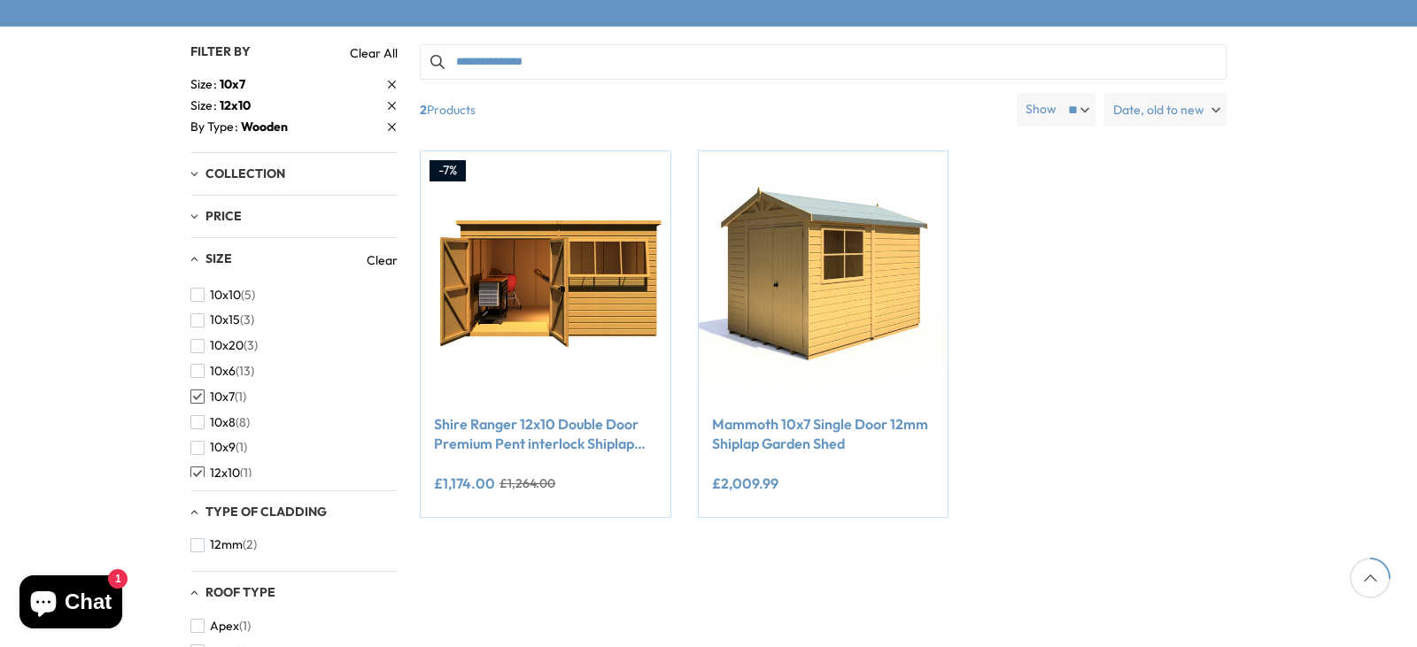
scroll to position [354, 0]
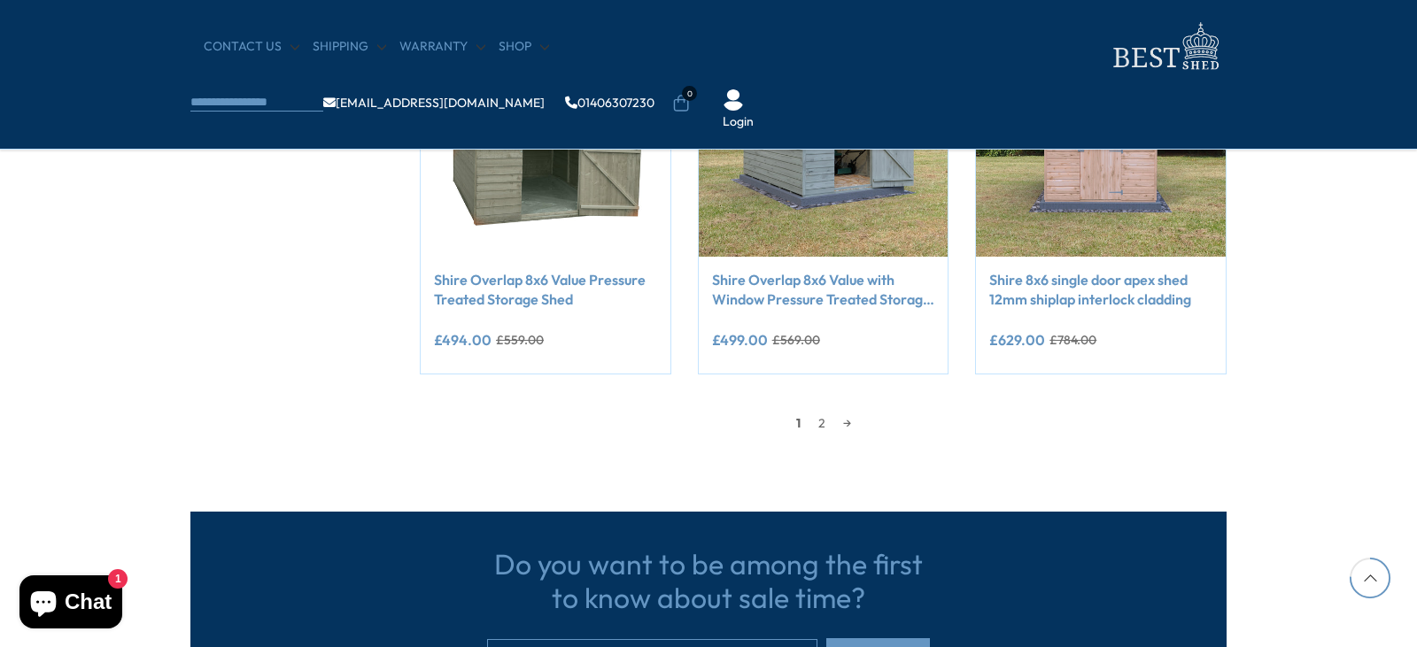
scroll to position [354, 0]
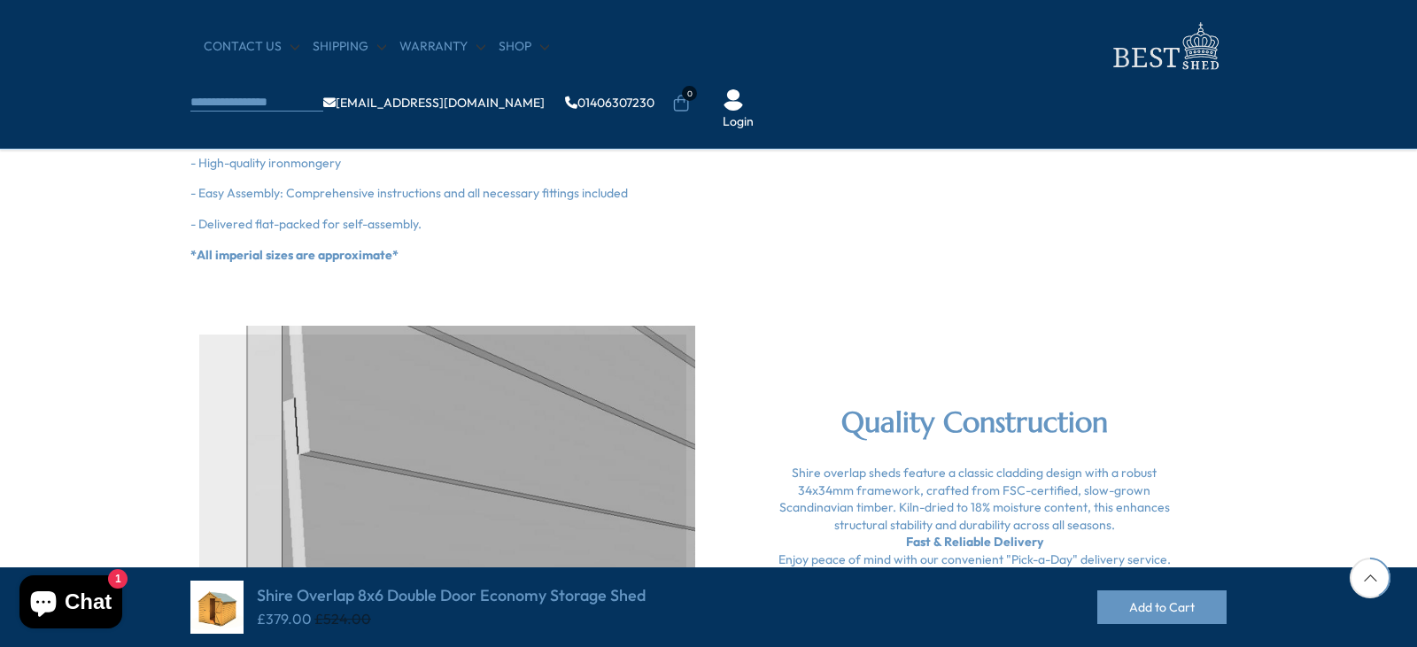
scroll to position [1860, 0]
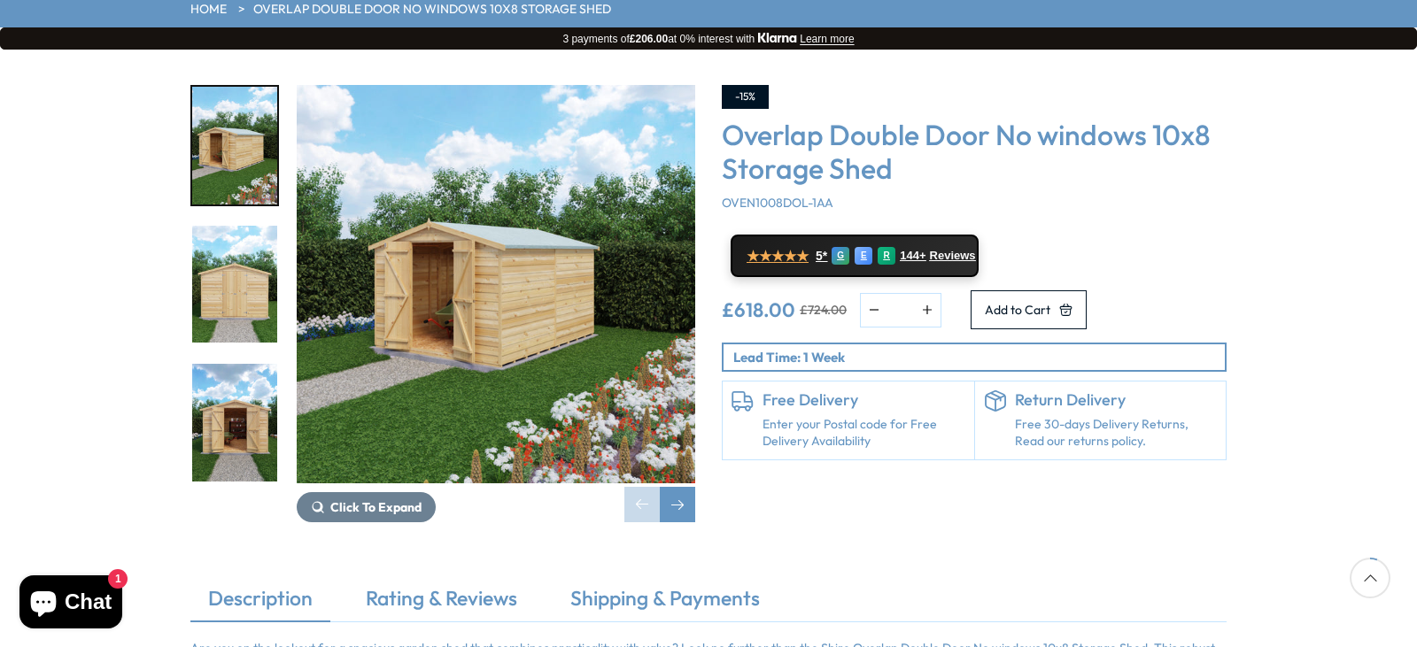
scroll to position [177, 0]
